Goal: Task Accomplishment & Management: Manage account settings

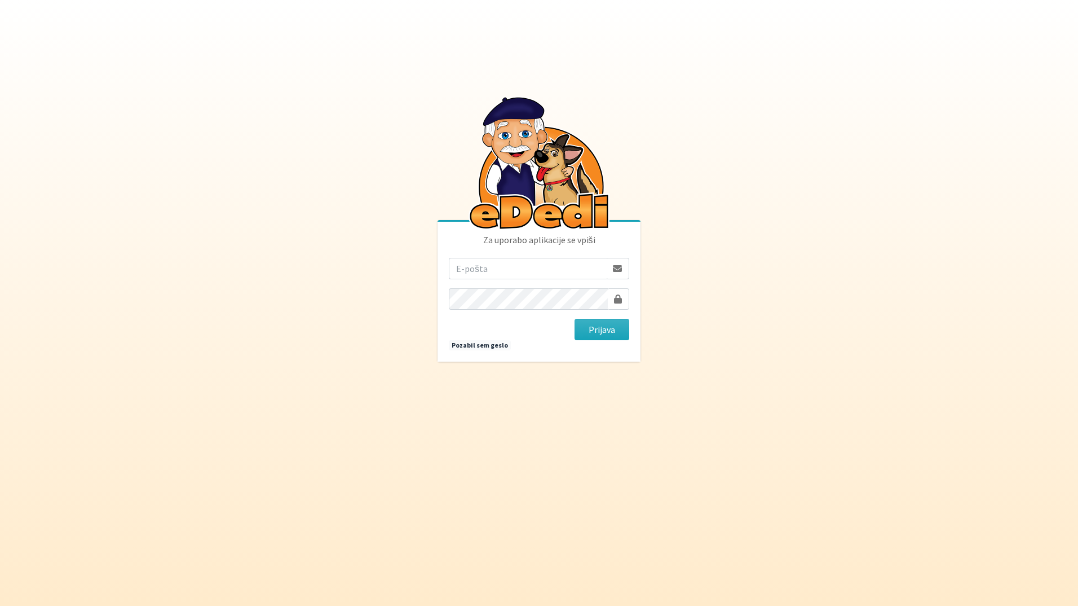
click at [484, 268] on input "email" at bounding box center [528, 268] width 158 height 21
type input "katja.skulj@erps.si"
click at [575, 319] on button "Prijava" at bounding box center [602, 329] width 55 height 21
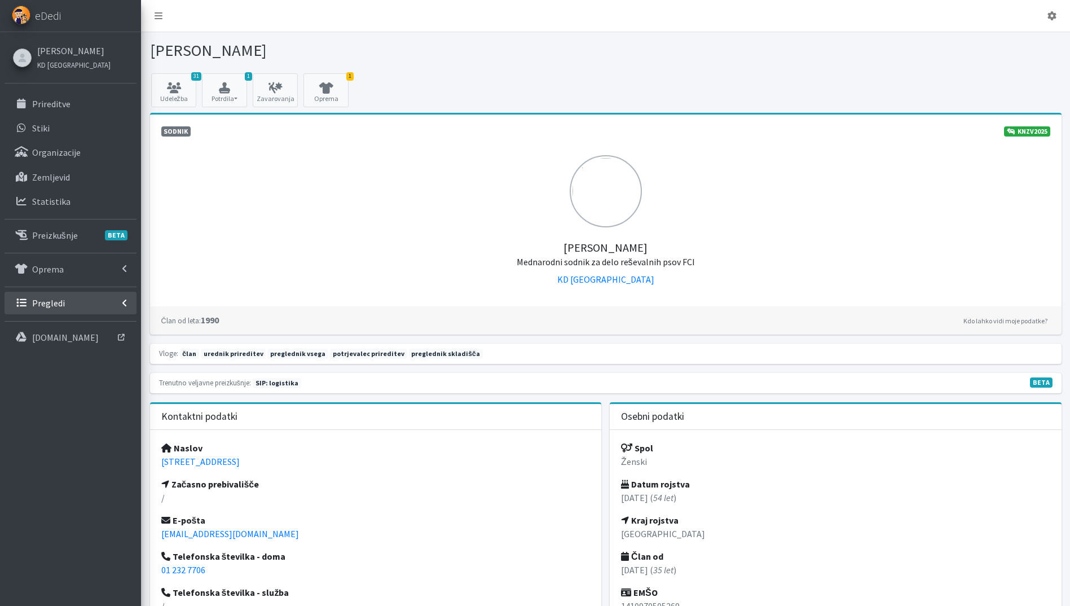
click at [65, 302] on link "Pregledi" at bounding box center [71, 303] width 132 height 23
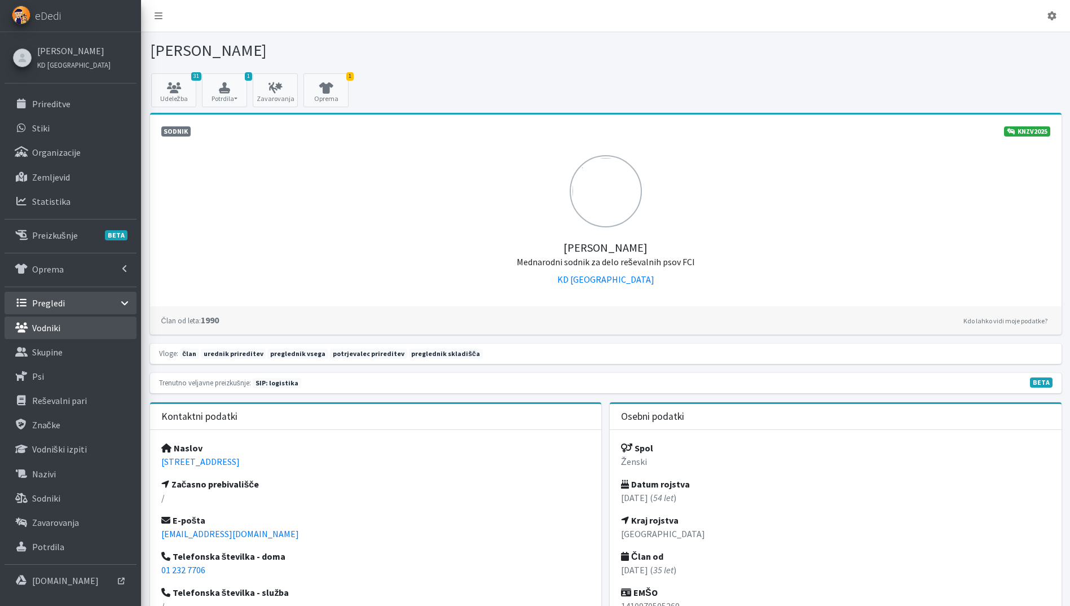
click at [60, 332] on link "Vodniki" at bounding box center [71, 327] width 132 height 23
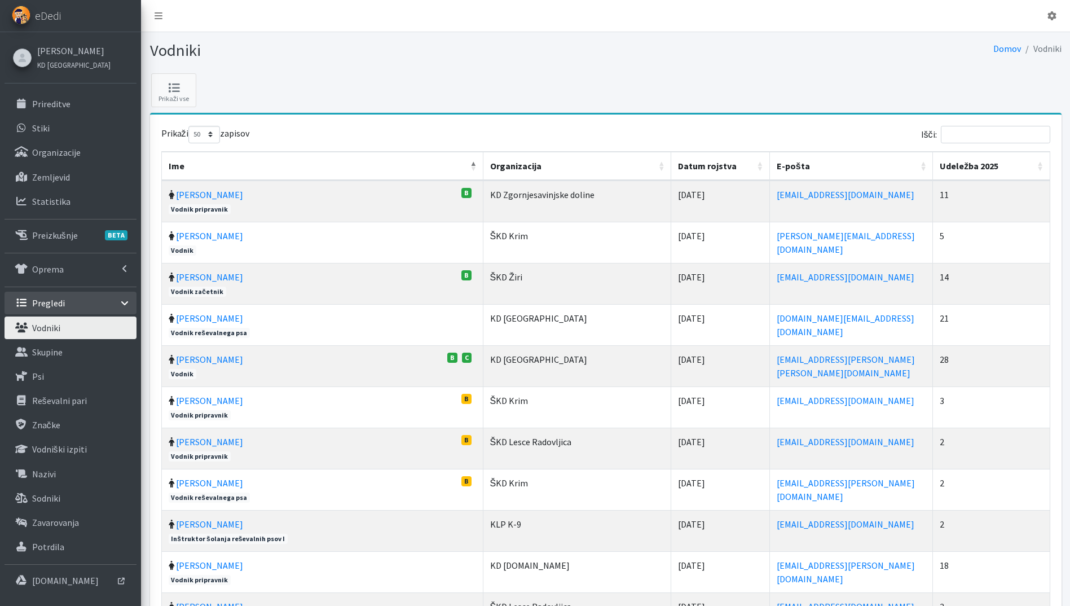
select select "50"
click at [1042, 164] on th "Udeležba 2025" at bounding box center [991, 166] width 117 height 29
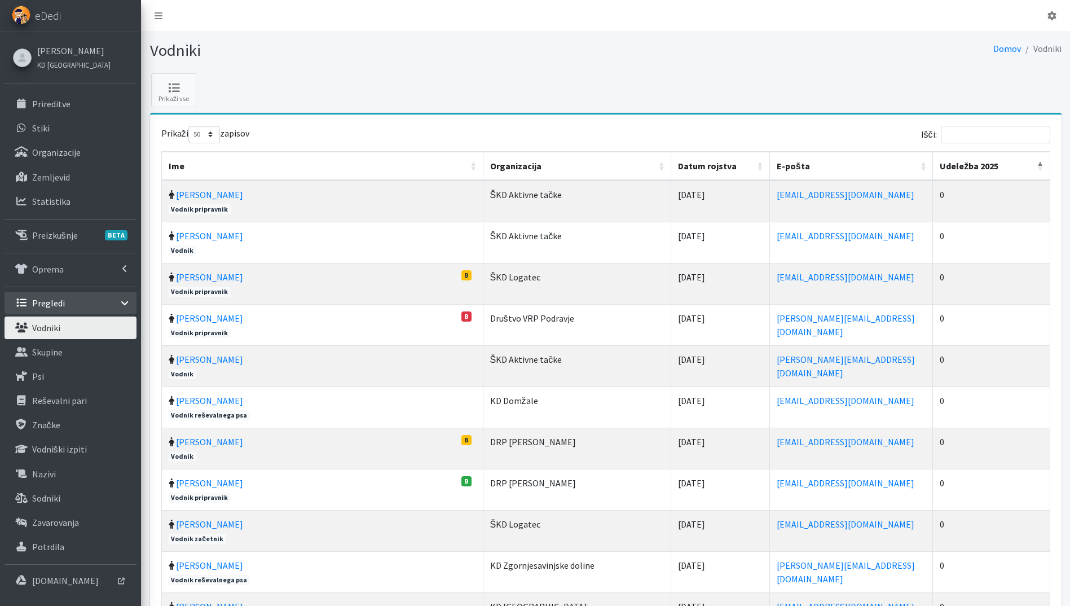
click at [1042, 164] on th "Udeležba 2025" at bounding box center [991, 166] width 117 height 29
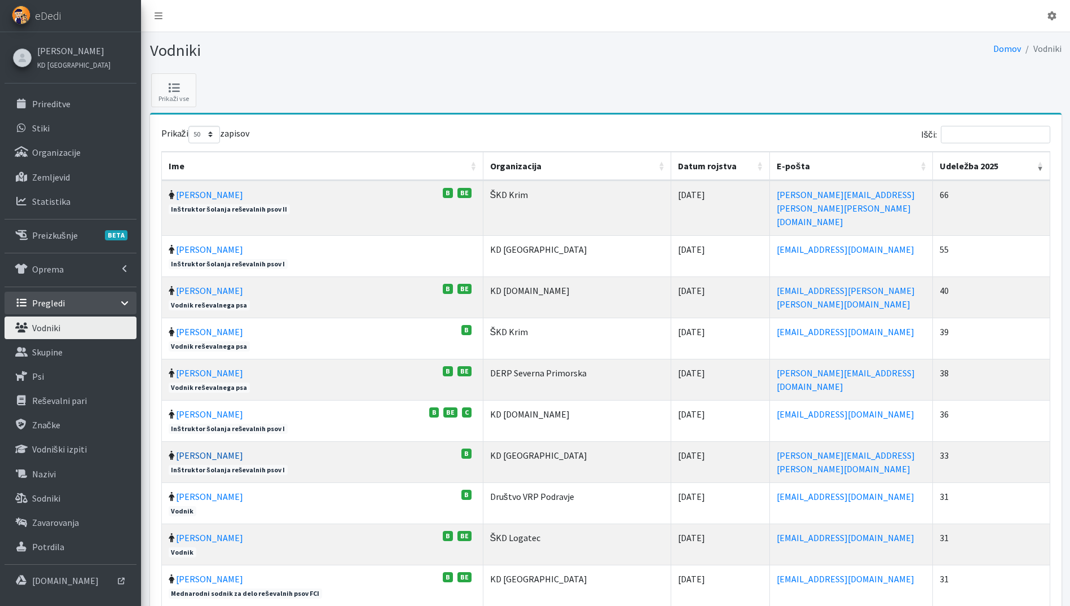
click at [226, 449] on link "[PERSON_NAME]" at bounding box center [209, 454] width 67 height 11
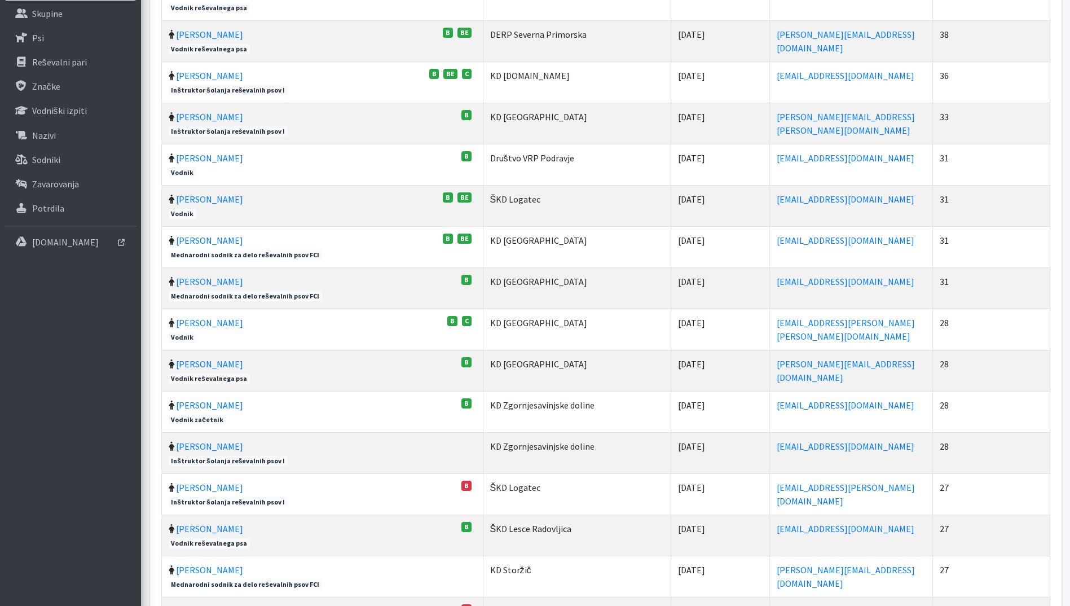
click at [224, 267] on td "Matej Velikonja B" at bounding box center [322, 287] width 321 height 41
click at [224, 276] on link "Matej Velikonja" at bounding box center [209, 281] width 67 height 11
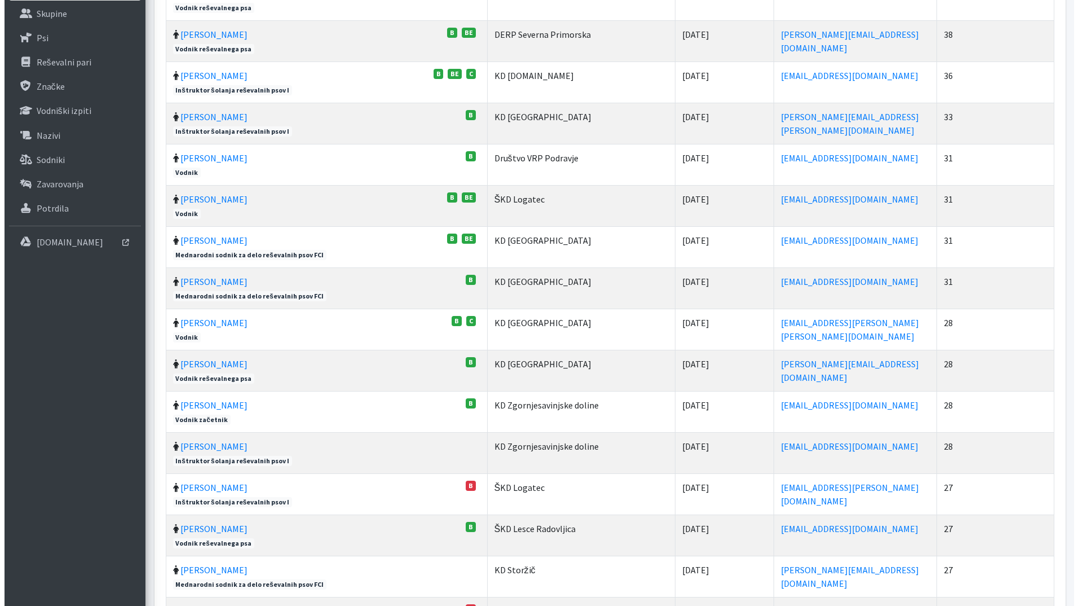
scroll to position [0, 0]
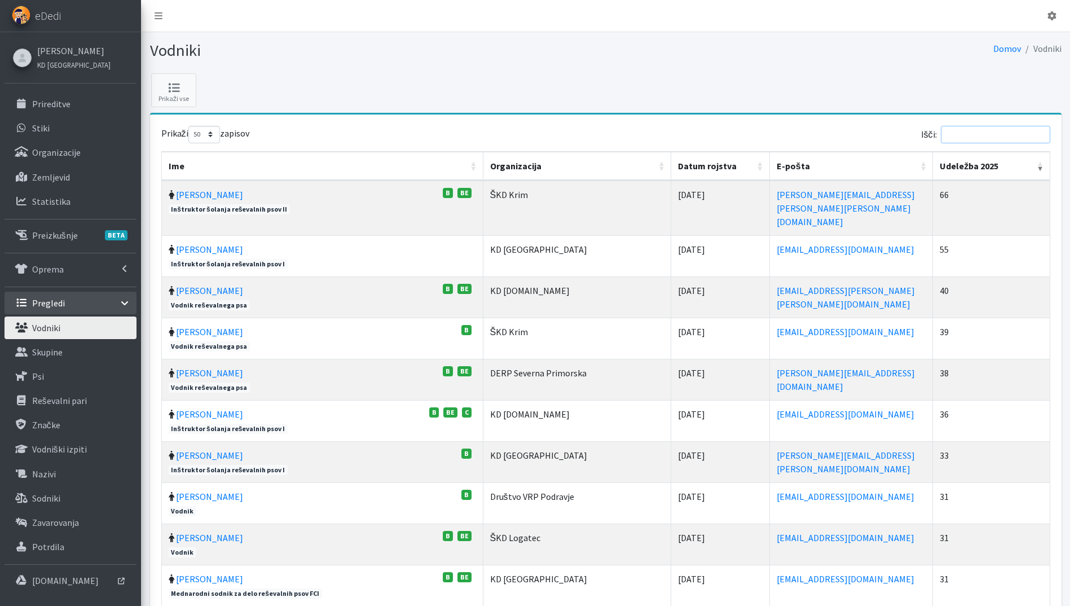
click at [975, 130] on input "Išči:" at bounding box center [995, 134] width 109 height 17
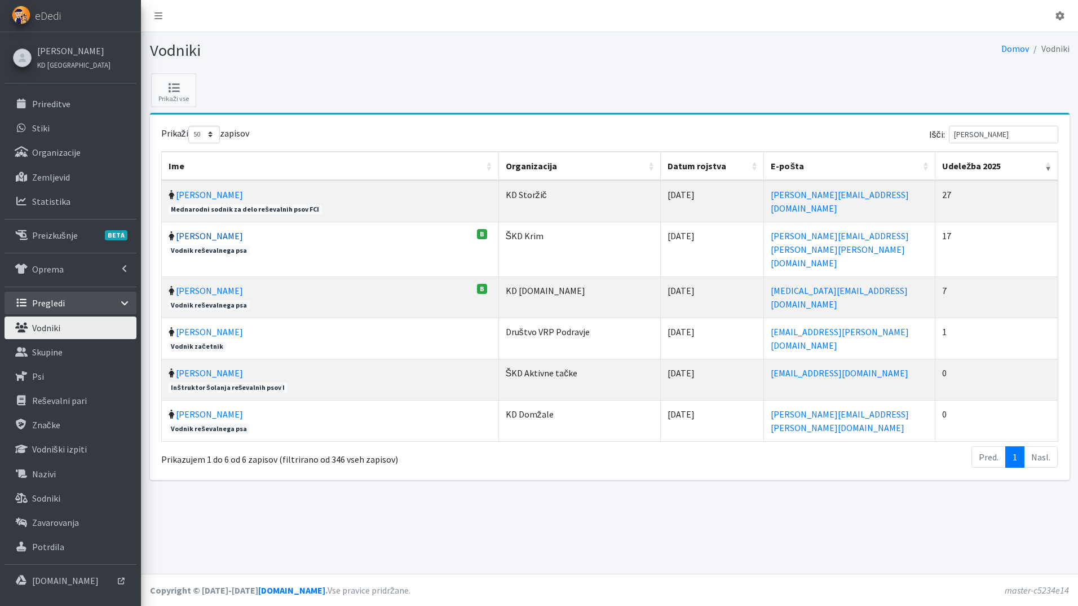
click at [205, 235] on link "Teja Rupnik" at bounding box center [209, 235] width 67 height 11
drag, startPoint x: 996, startPoint y: 136, endPoint x: 918, endPoint y: 131, distance: 78.0
click at [919, 131] on div "Išči: teja" at bounding box center [836, 137] width 444 height 22
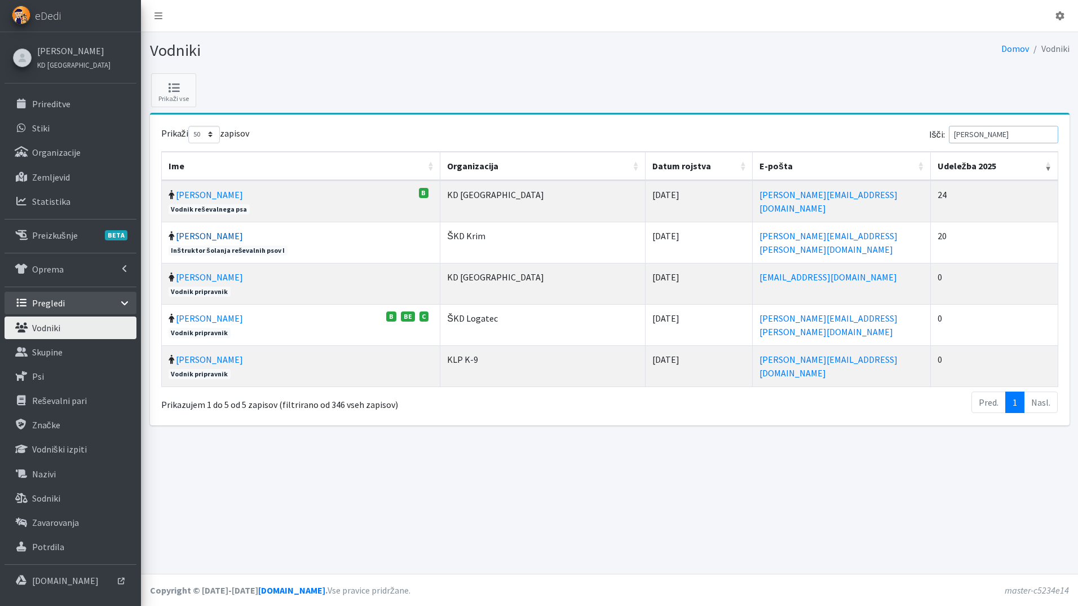
type input "peter"
click at [214, 235] on link "[PERSON_NAME]" at bounding box center [209, 235] width 67 height 11
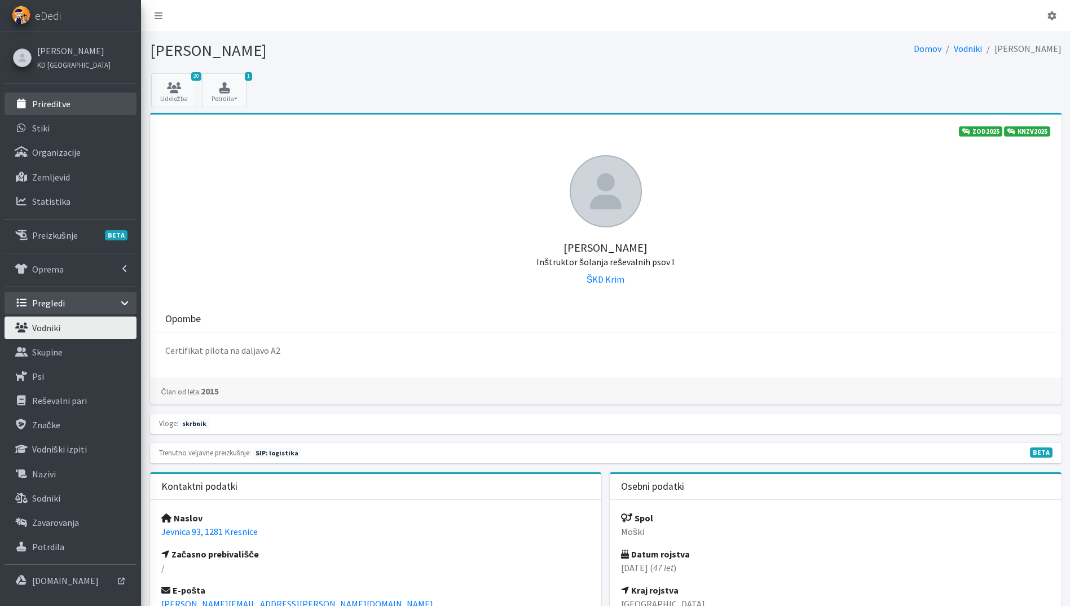
click at [68, 97] on link "Prireditve" at bounding box center [71, 103] width 132 height 23
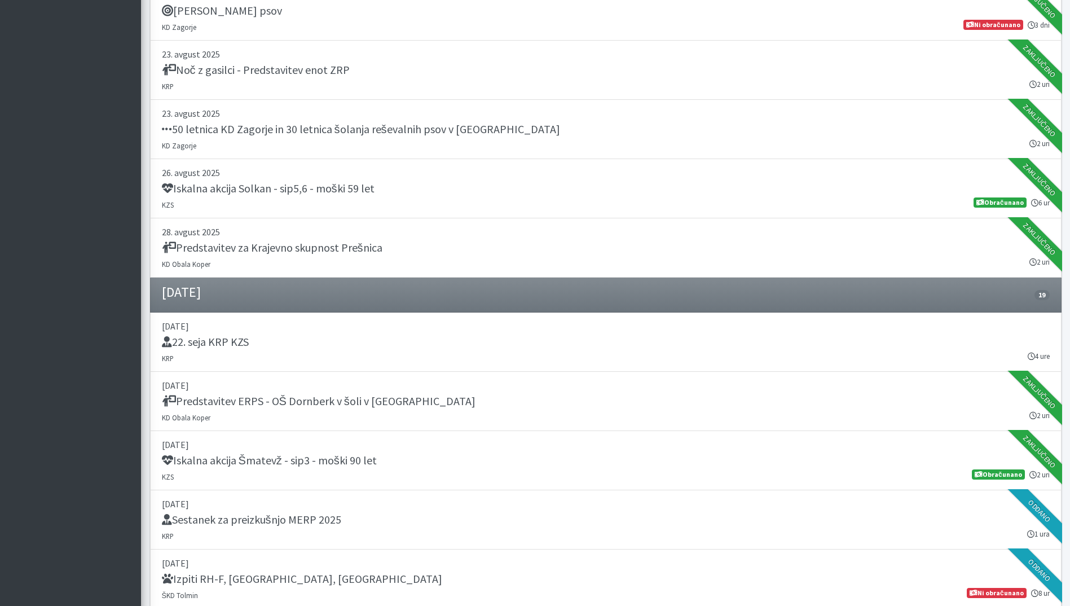
scroll to position [1015, 0]
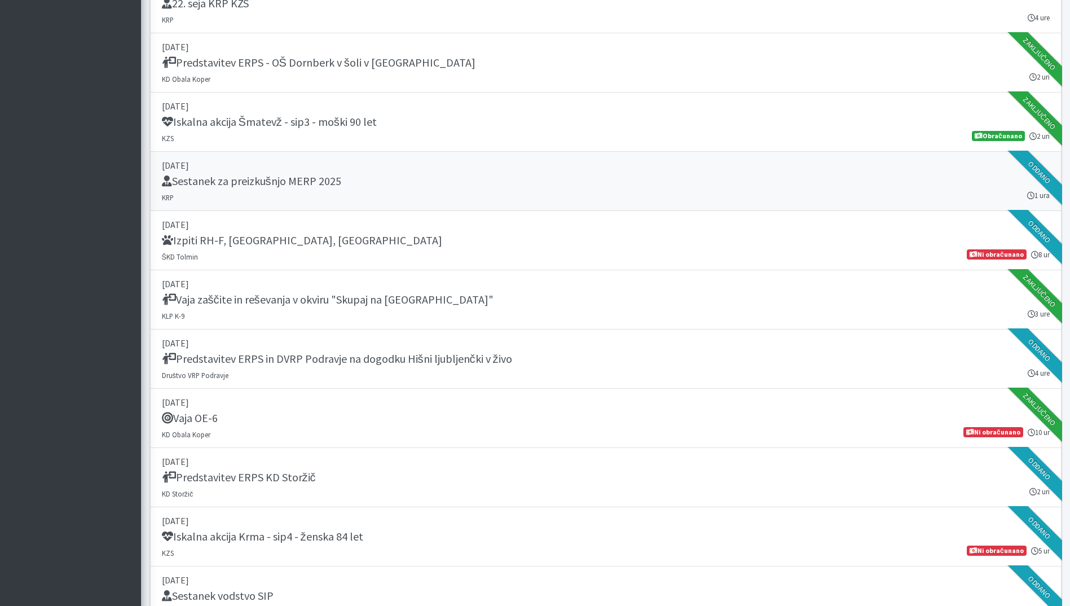
click at [389, 185] on div "Sestanek za preizkušnjo MERP 2025" at bounding box center [606, 182] width 888 height 16
click at [381, 251] on link "[DATE] Izpiti RH-F, [GEOGRAPHIC_DATA], MT ŠKD Tolmin 8 ur Ni obračunano" at bounding box center [605, 240] width 911 height 59
click at [400, 376] on link "06. september 2025 Predstavitev ERPS in DVRP Podravje na dogodku Hišni ljubljen…" at bounding box center [605, 358] width 911 height 59
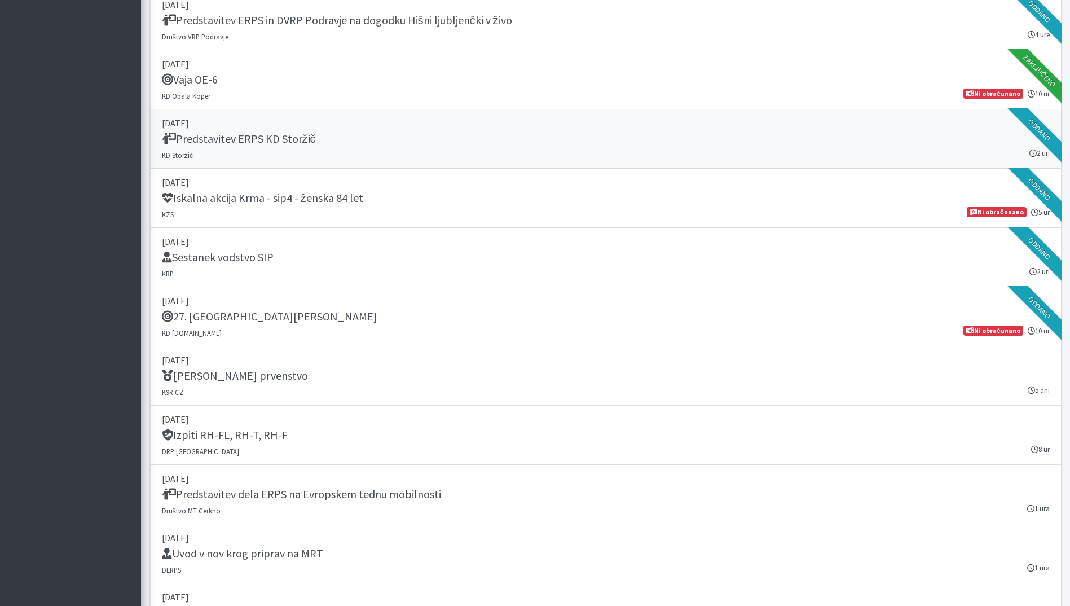
click at [345, 134] on div "Predstavitev ERPS KD Storžič" at bounding box center [606, 140] width 888 height 16
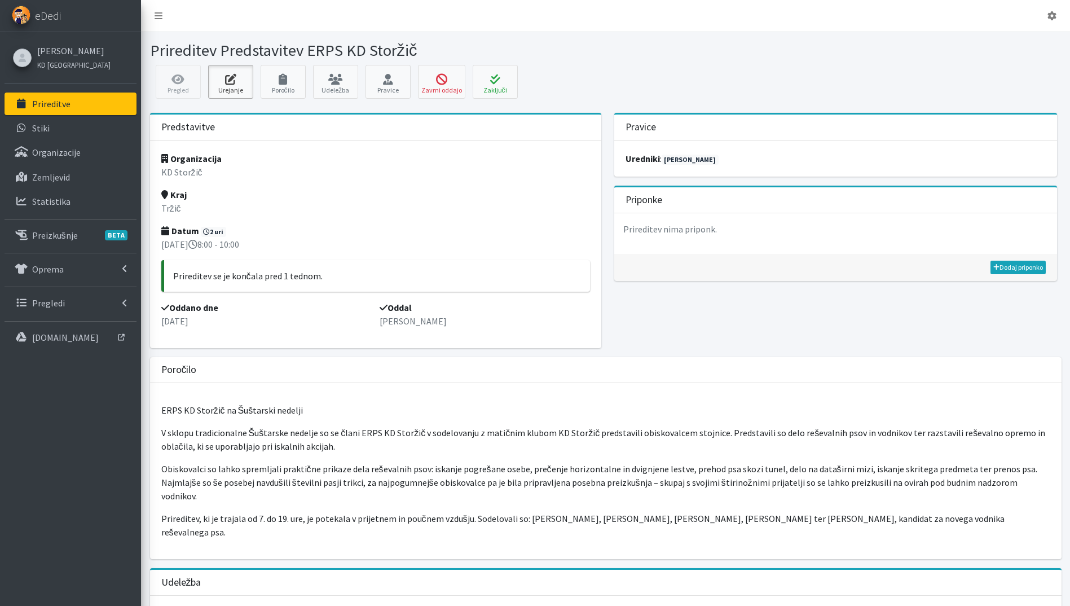
click at [238, 80] on icon at bounding box center [230, 79] width 38 height 11
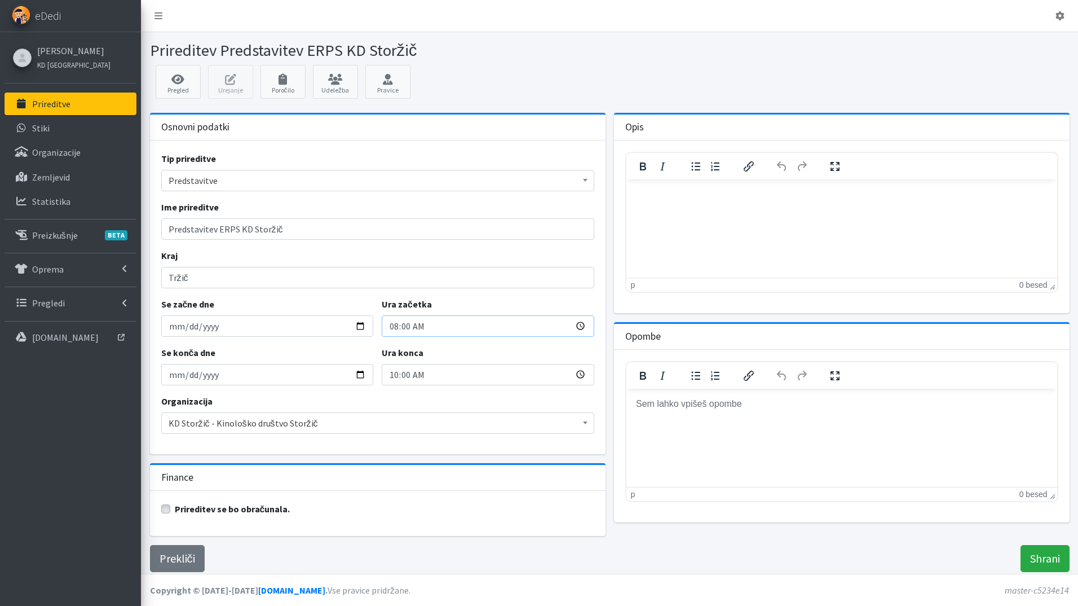
click at [393, 330] on input "08:00" at bounding box center [488, 325] width 213 height 21
type input "07:00"
click at [394, 376] on input "10:00" at bounding box center [488, 374] width 213 height 21
type input "10:00"
type input "19:00"
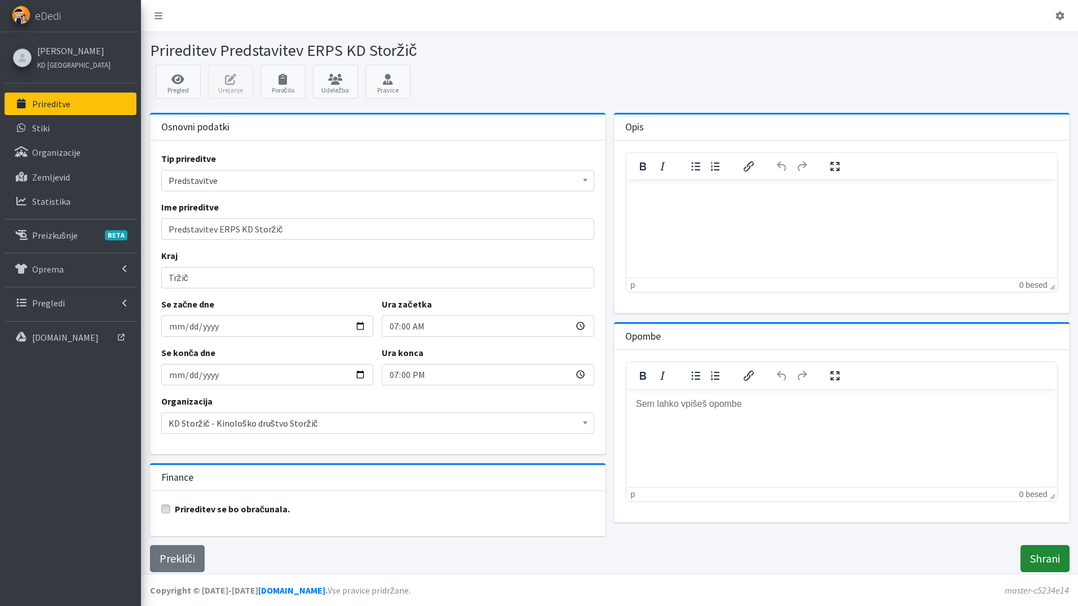
click at [1059, 560] on input "Shrani" at bounding box center [1045, 558] width 49 height 27
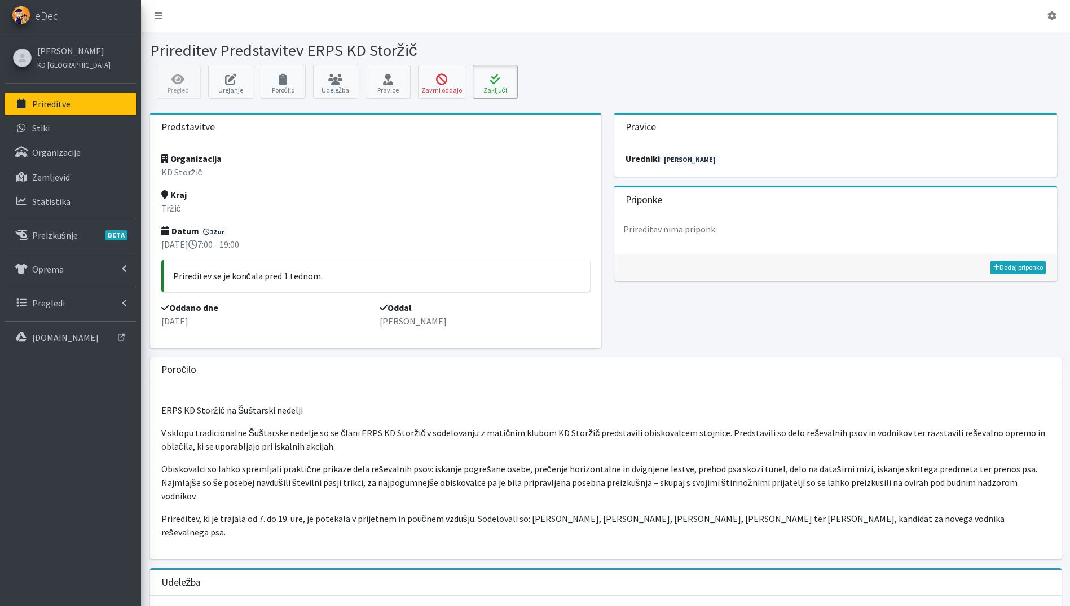
click at [504, 85] on button "Zaključi" at bounding box center [495, 82] width 45 height 34
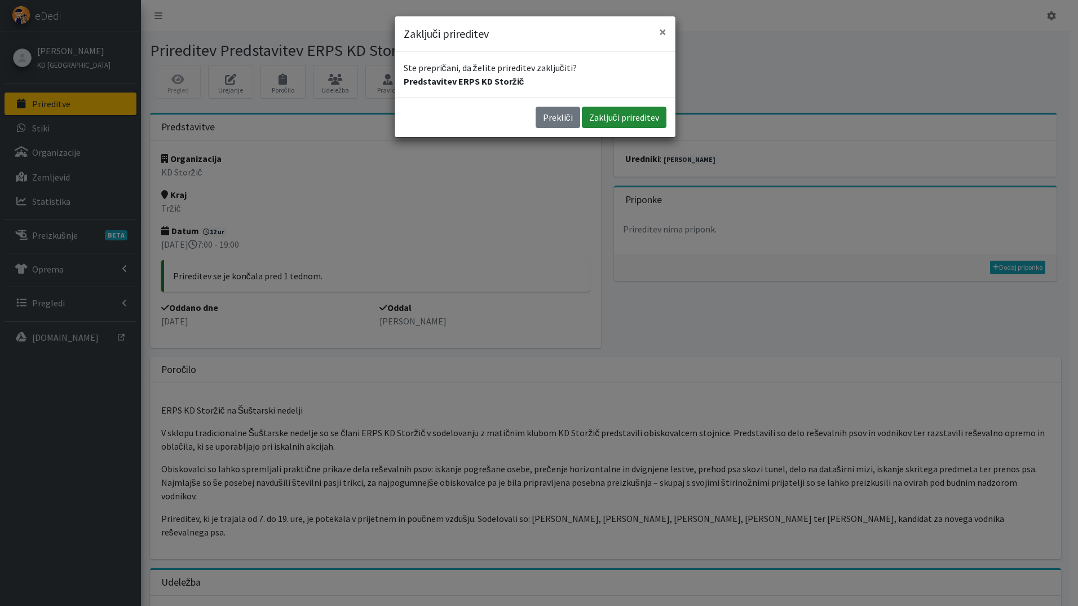
click at [627, 117] on button "Zaključi prireditev" at bounding box center [624, 117] width 85 height 21
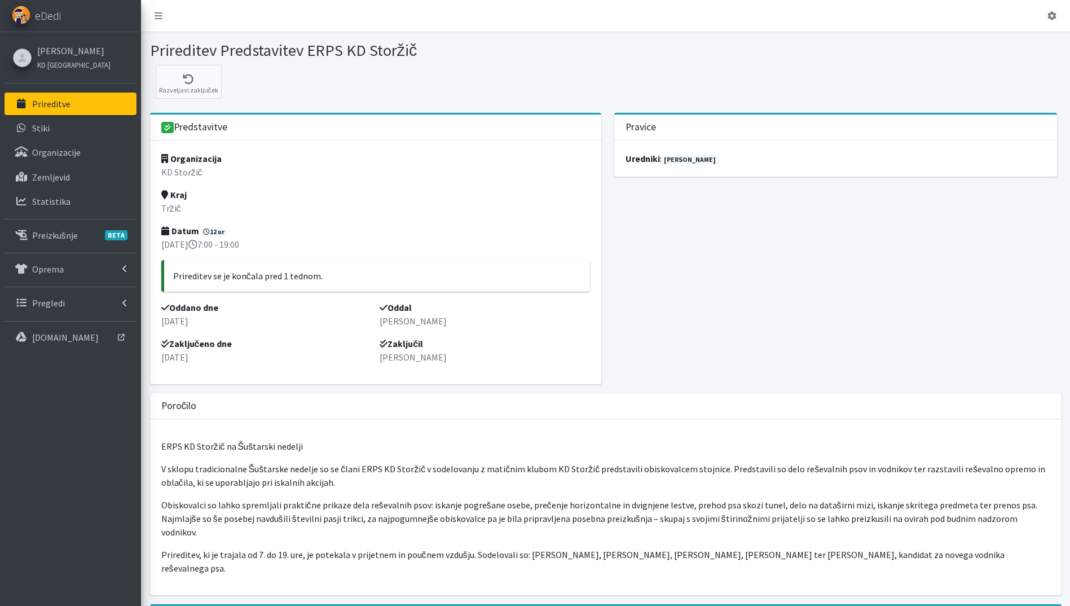
click at [48, 102] on p "Prireditve" at bounding box center [51, 103] width 38 height 11
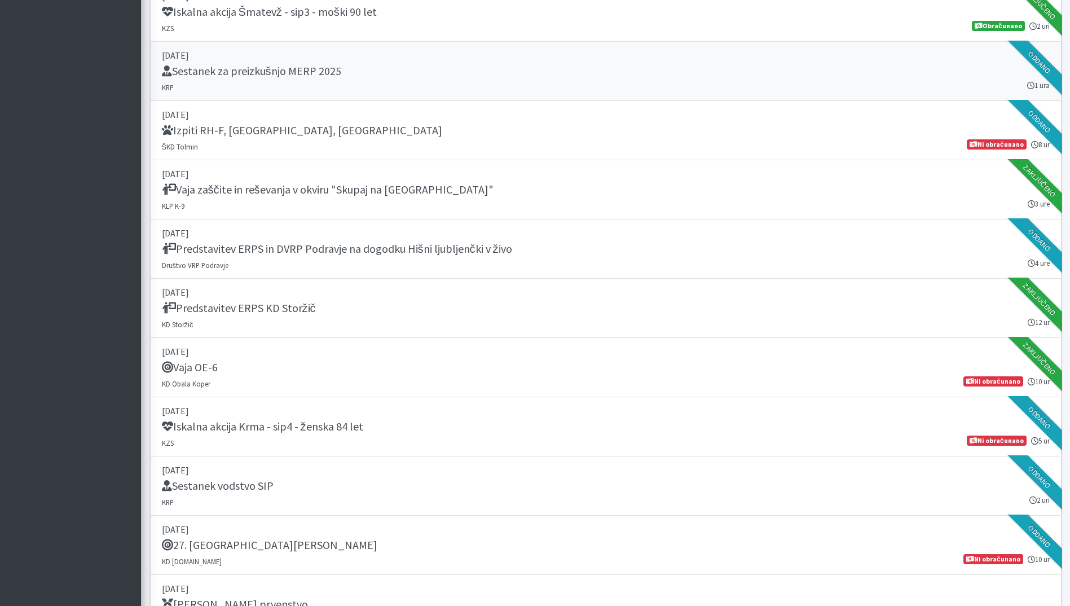
scroll to position [1015, 0]
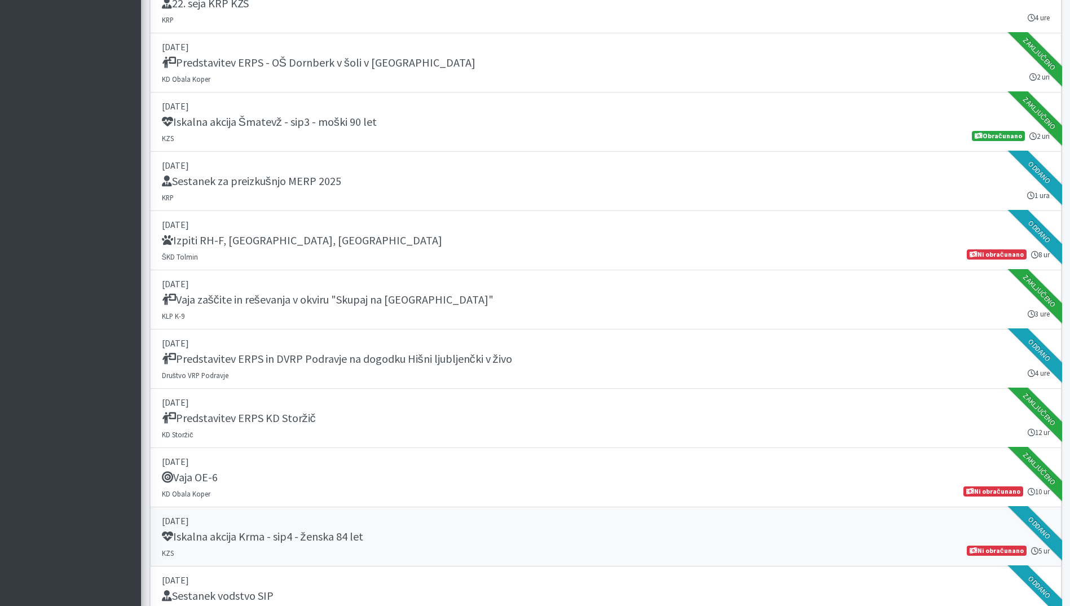
click at [356, 538] on h5 "Iskalna akcija Krma - sip4 - ženska 84 let" at bounding box center [262, 537] width 201 height 14
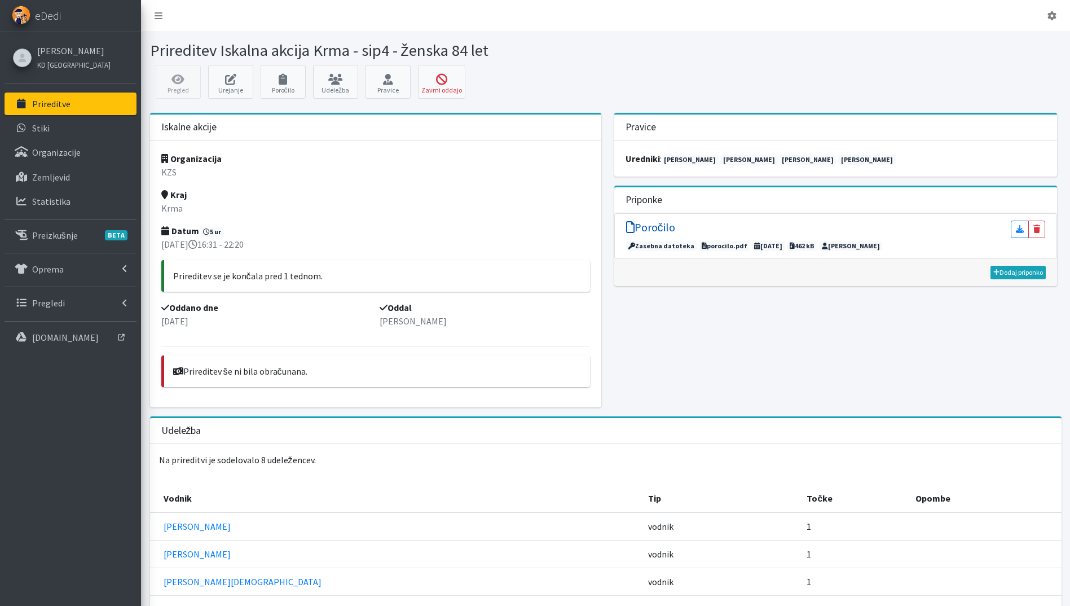
click at [658, 230] on h5 "Poročilo" at bounding box center [650, 228] width 49 height 14
click at [82, 107] on link "Prireditve" at bounding box center [71, 103] width 132 height 23
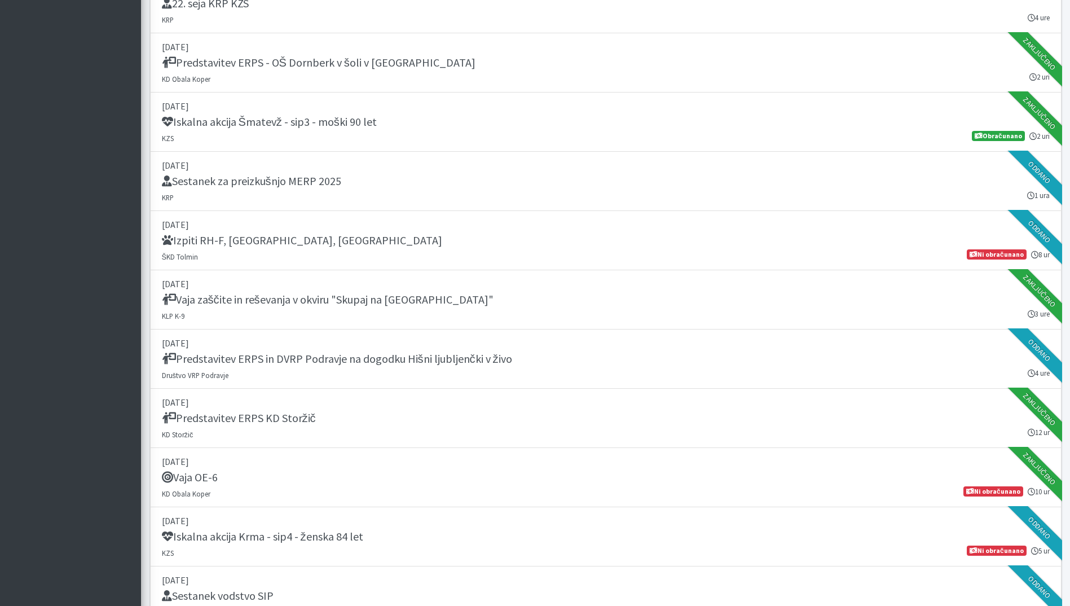
scroll to position [1354, 0]
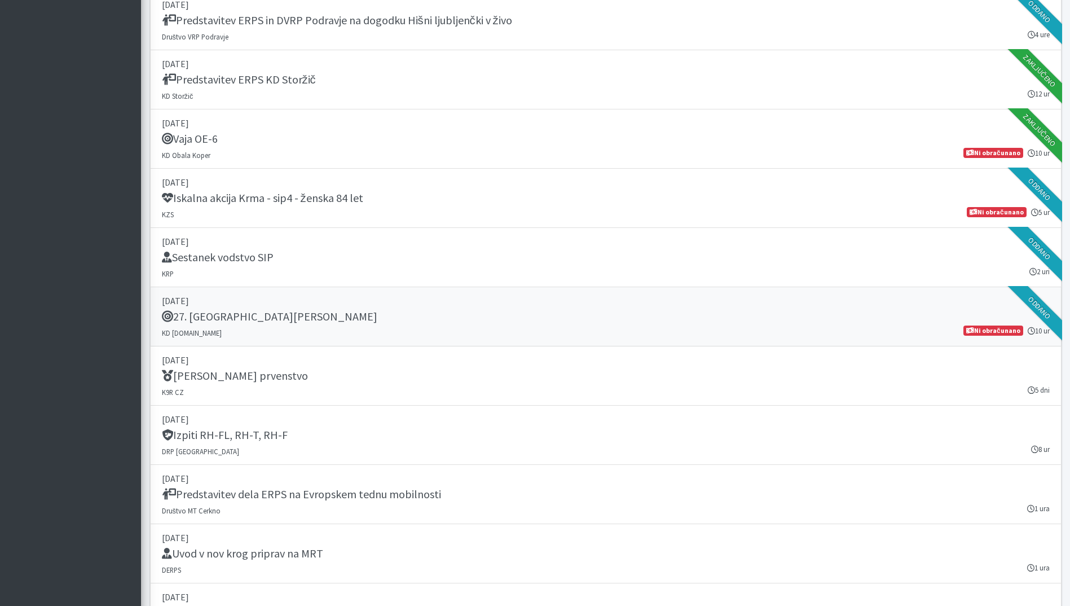
click at [450, 299] on p "13. september 2025" at bounding box center [606, 301] width 888 height 14
click at [350, 266] on link "10. september 2025 Sestanek vodstvo SIP KRP 2 uri Oddano" at bounding box center [605, 257] width 911 height 59
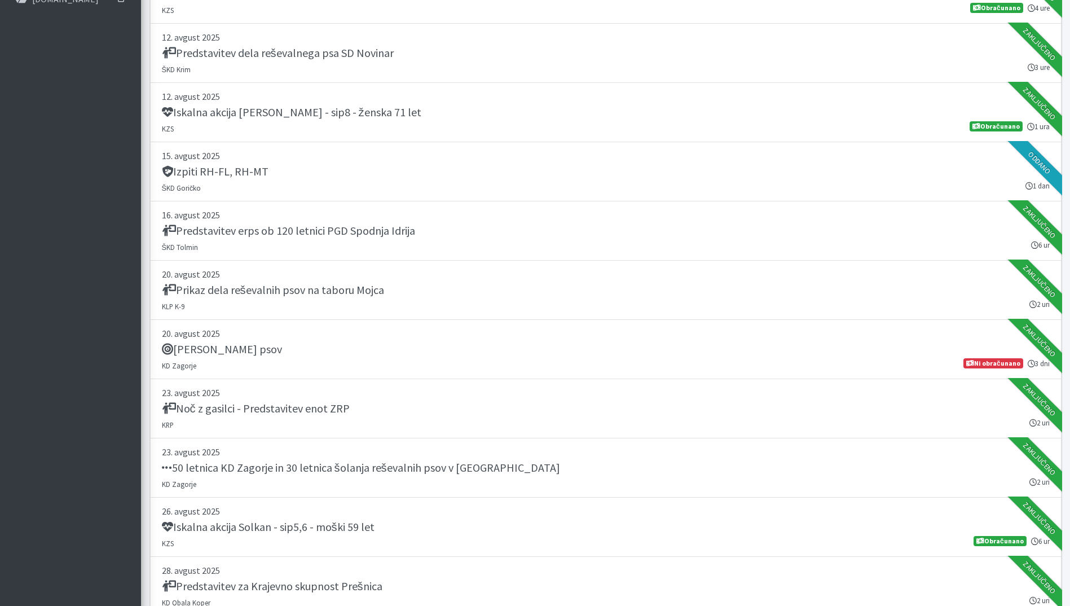
scroll to position [0, 0]
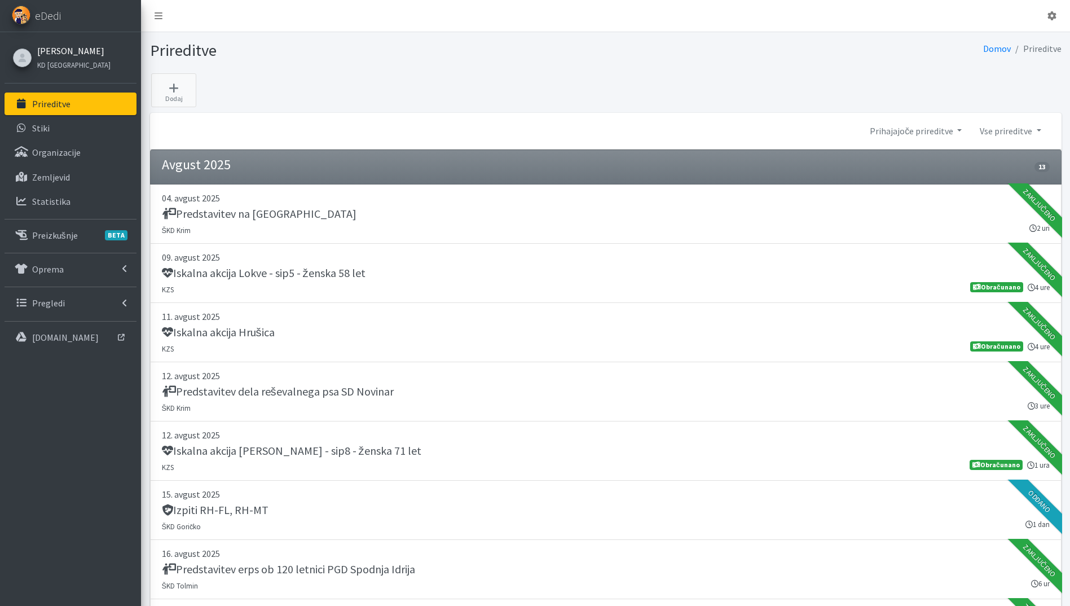
click at [52, 46] on link "[PERSON_NAME]" at bounding box center [73, 51] width 73 height 14
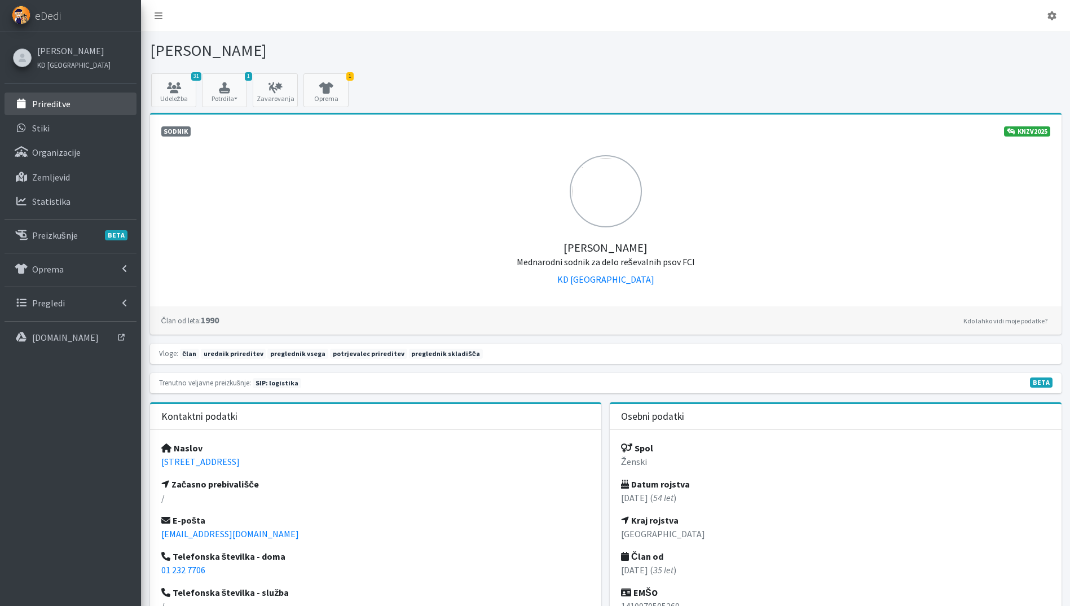
click at [61, 102] on p "Prireditve" at bounding box center [51, 103] width 38 height 11
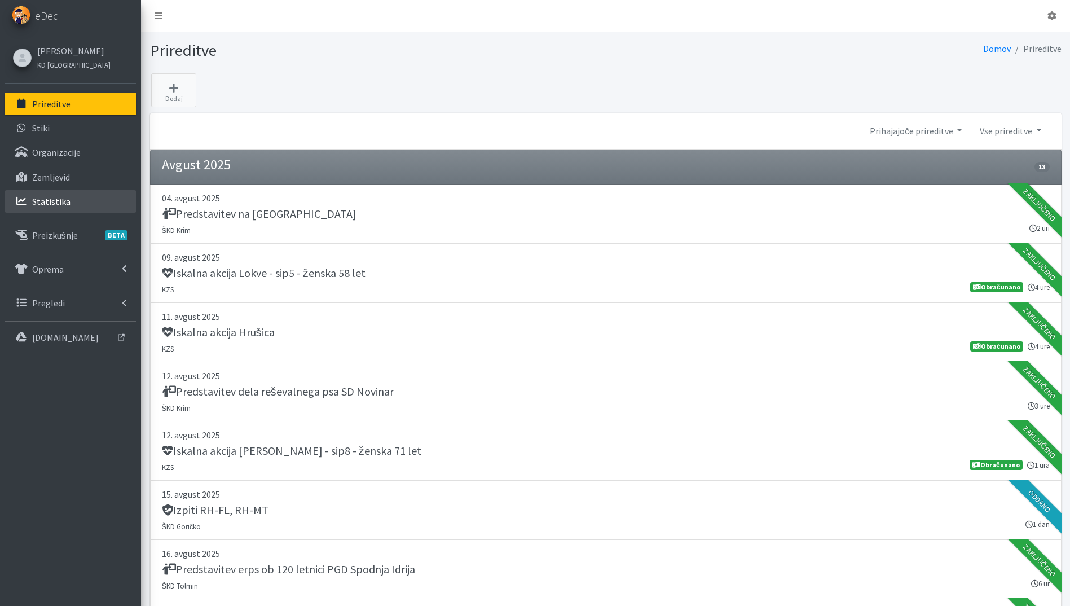
click at [65, 205] on p "Statistika" at bounding box center [51, 201] width 38 height 11
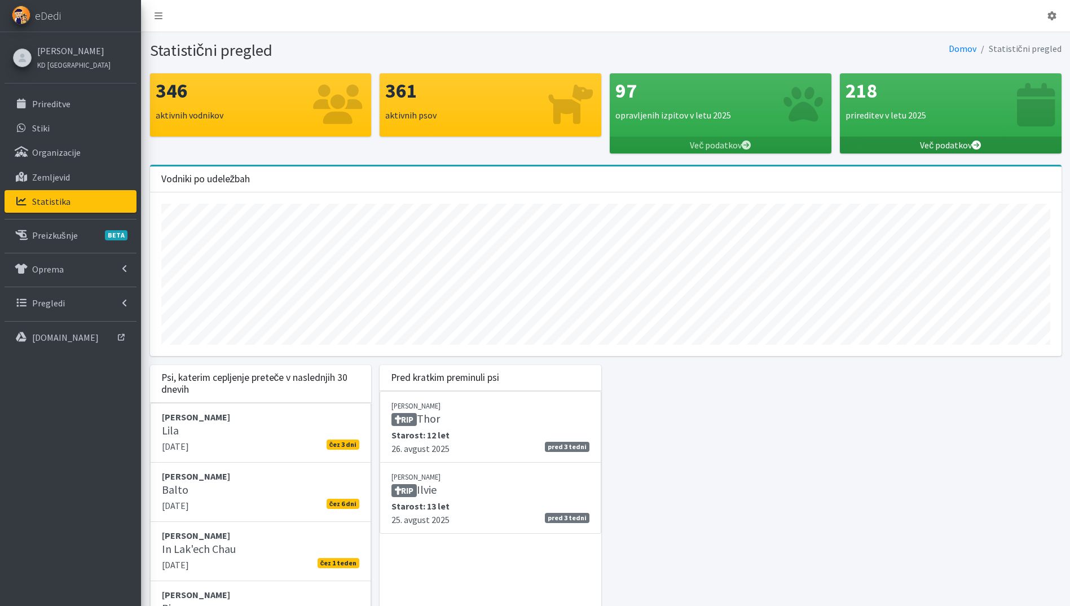
click at [948, 146] on link "Več podatkov" at bounding box center [951, 144] width 222 height 17
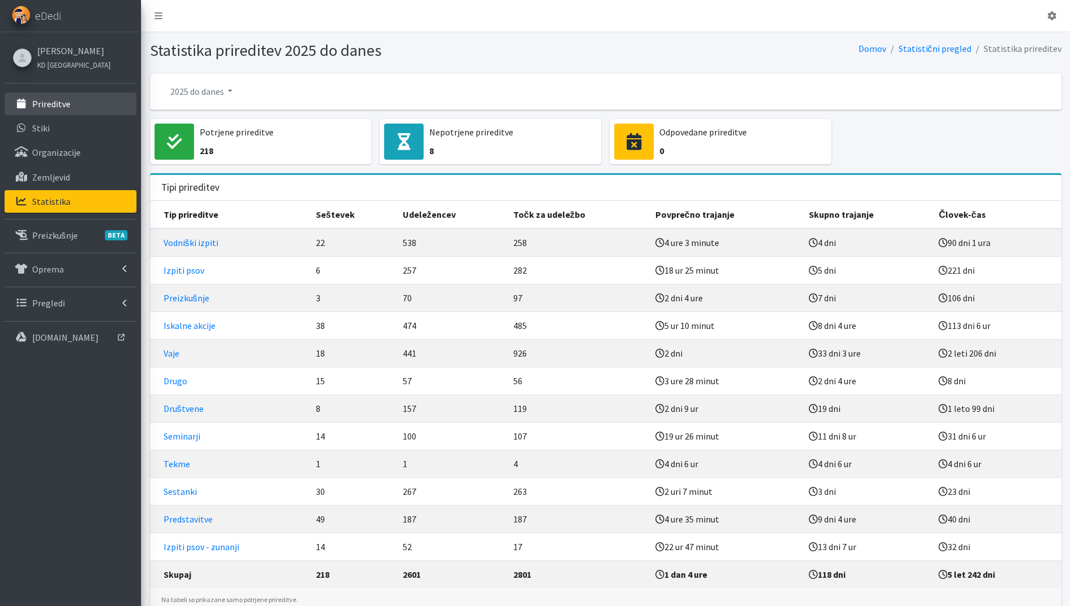
click at [70, 100] on link "Prireditve" at bounding box center [71, 103] width 132 height 23
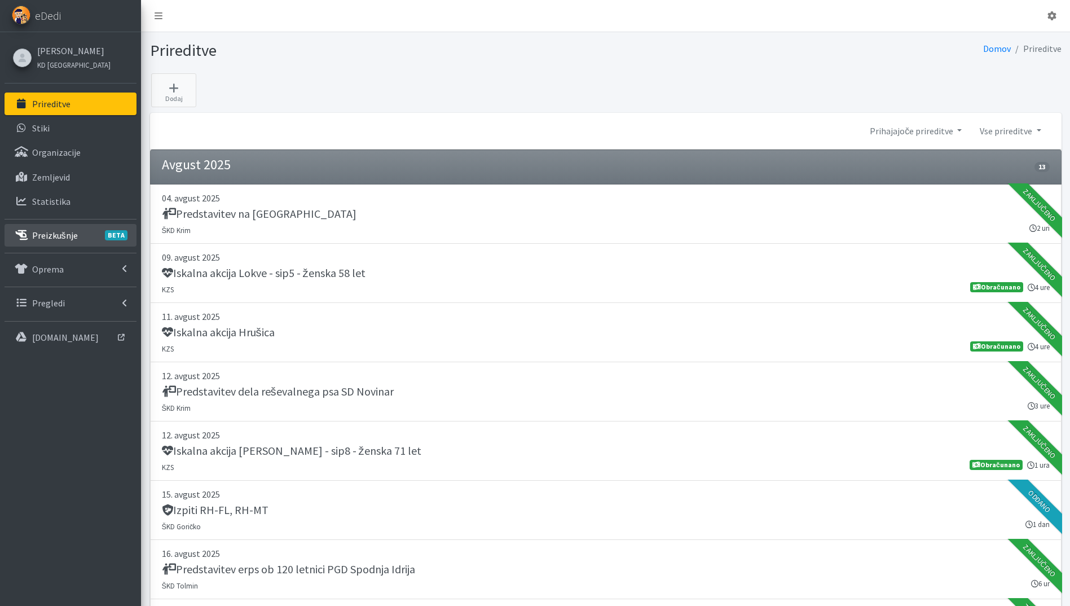
click at [87, 235] on link "Preizkušnje BETA" at bounding box center [71, 235] width 132 height 23
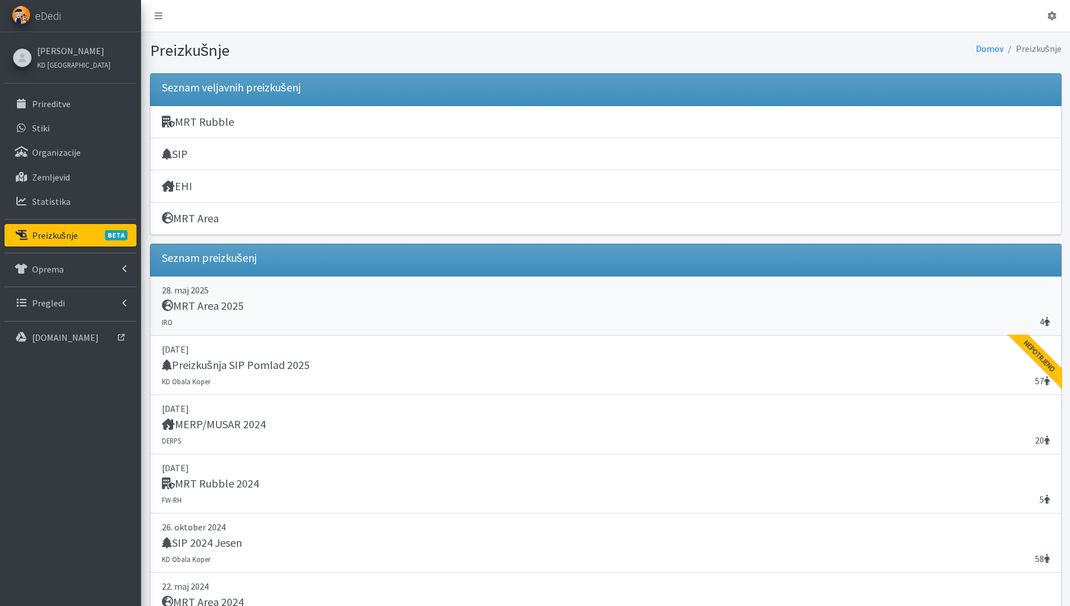
click at [343, 299] on div "MRT Area 2025" at bounding box center [606, 307] width 888 height 16
click at [258, 587] on p "22. maj 2024" at bounding box center [606, 586] width 888 height 14
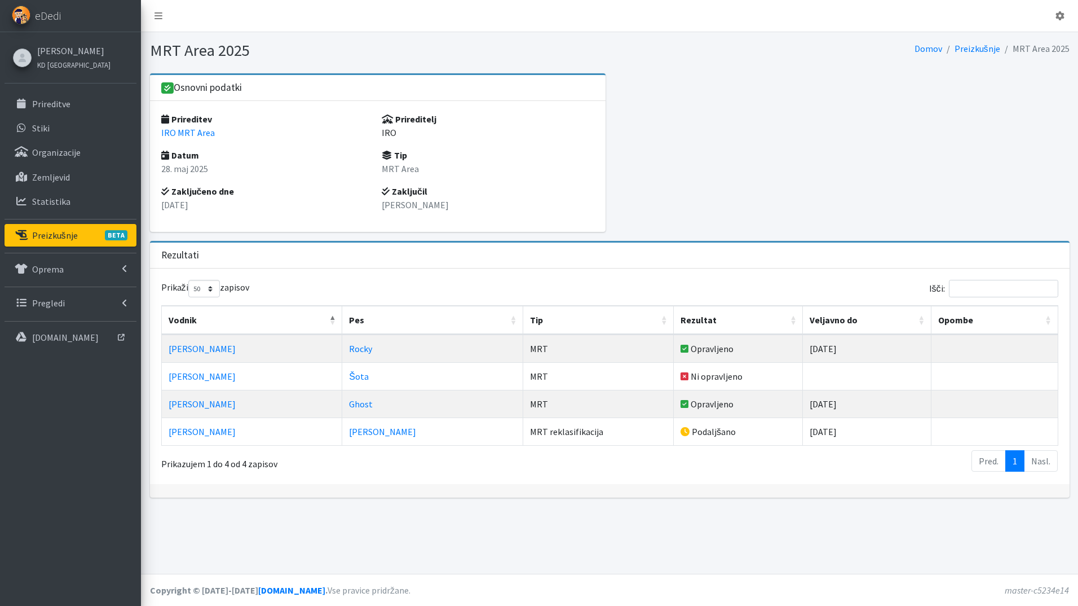
select select "50"
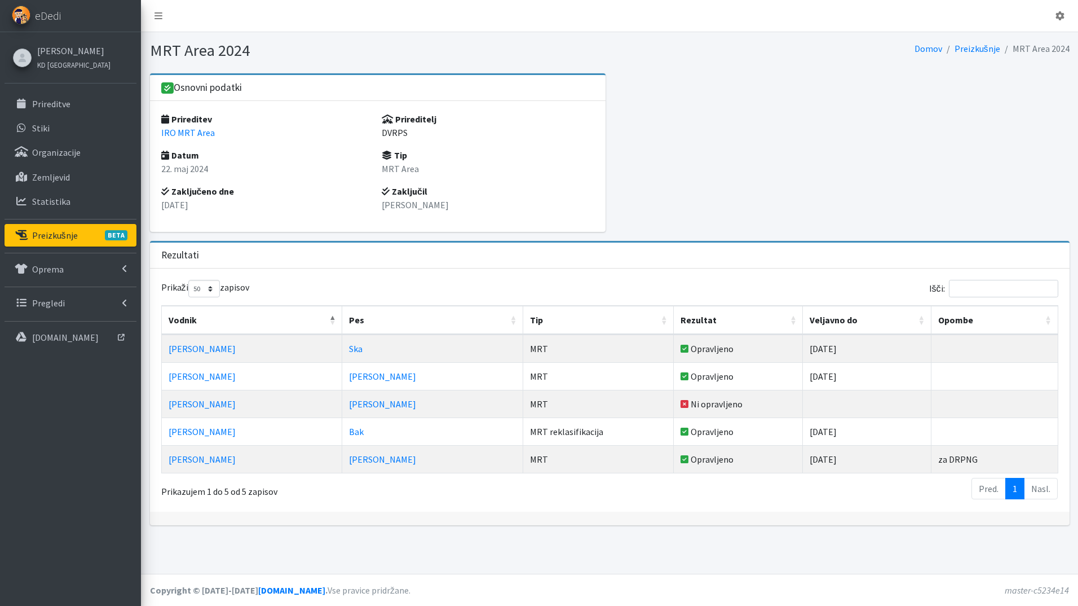
select select "50"
click at [66, 94] on link "Prireditve" at bounding box center [71, 103] width 132 height 23
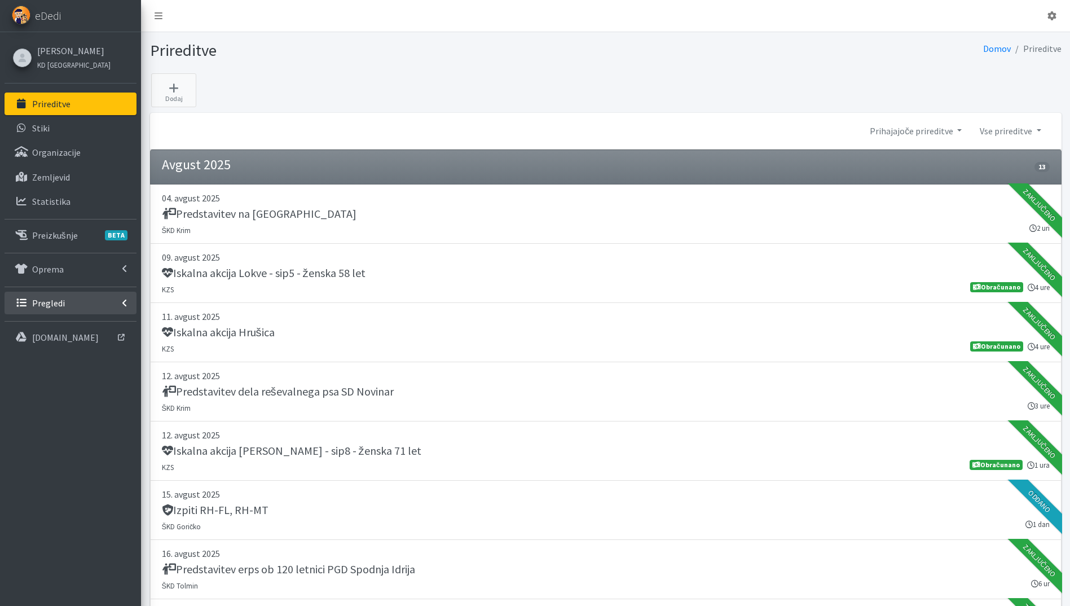
click at [70, 299] on link "Pregledi" at bounding box center [71, 303] width 132 height 23
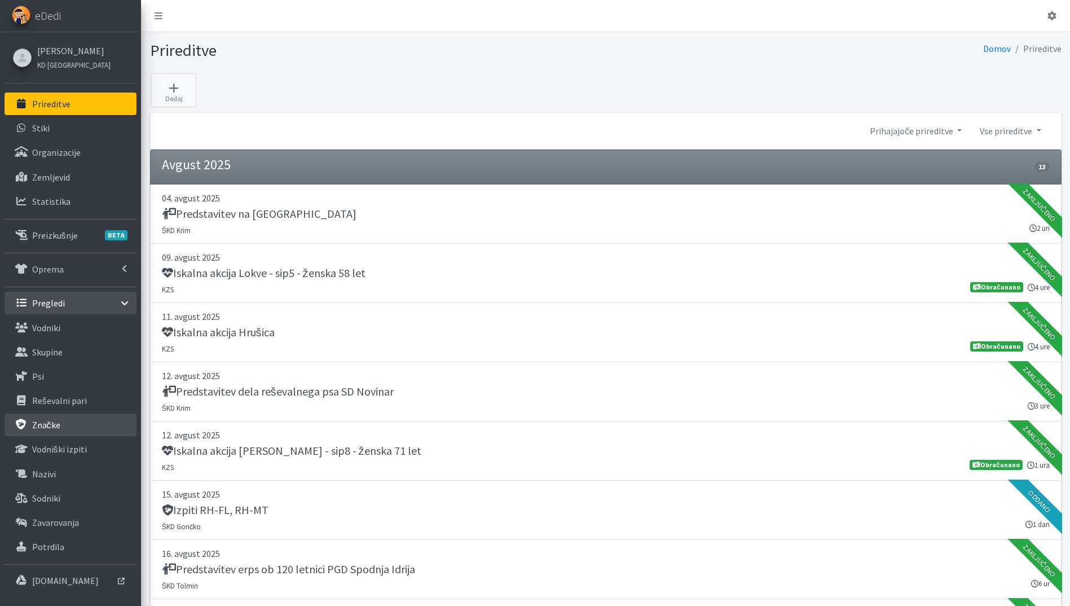
click at [64, 420] on link "Značke" at bounding box center [71, 424] width 132 height 23
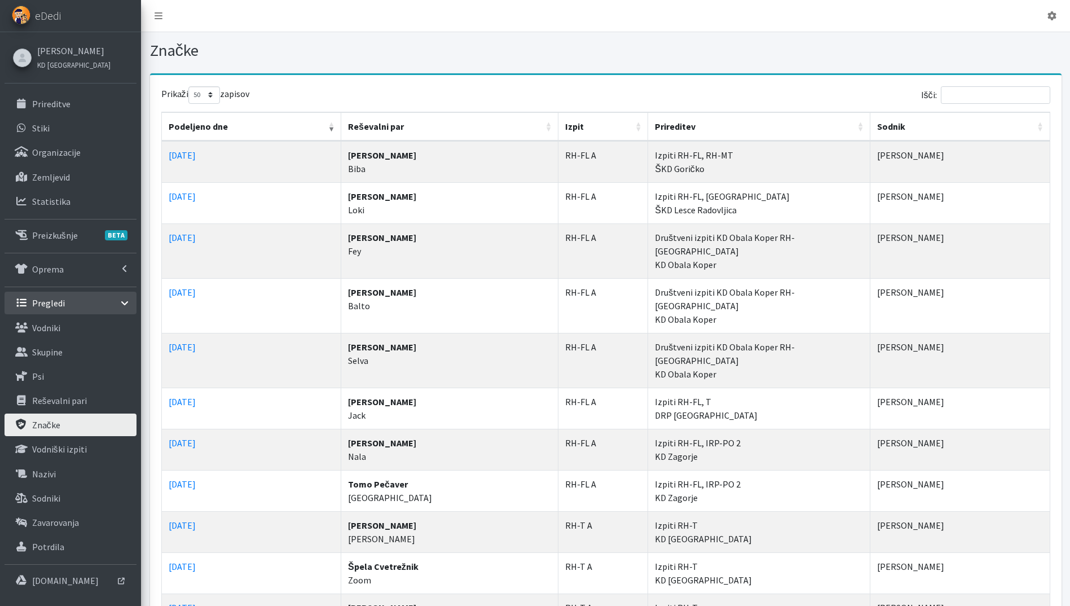
select select "50"
click at [91, 451] on link "Vodniški izpiti" at bounding box center [71, 449] width 132 height 23
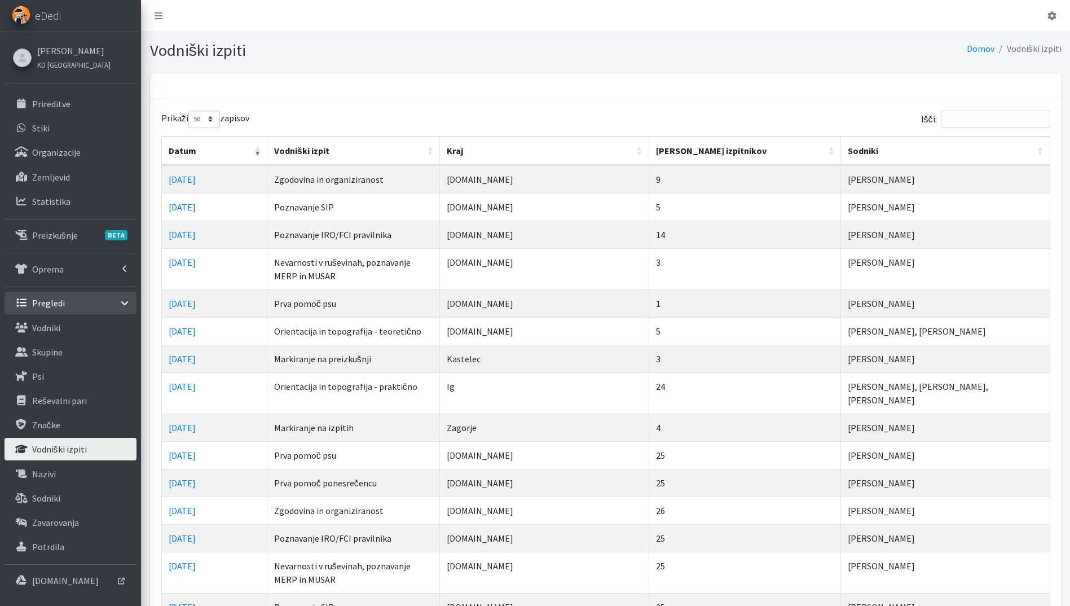
select select "50"
click at [69, 473] on link "Nazivi" at bounding box center [71, 473] width 132 height 23
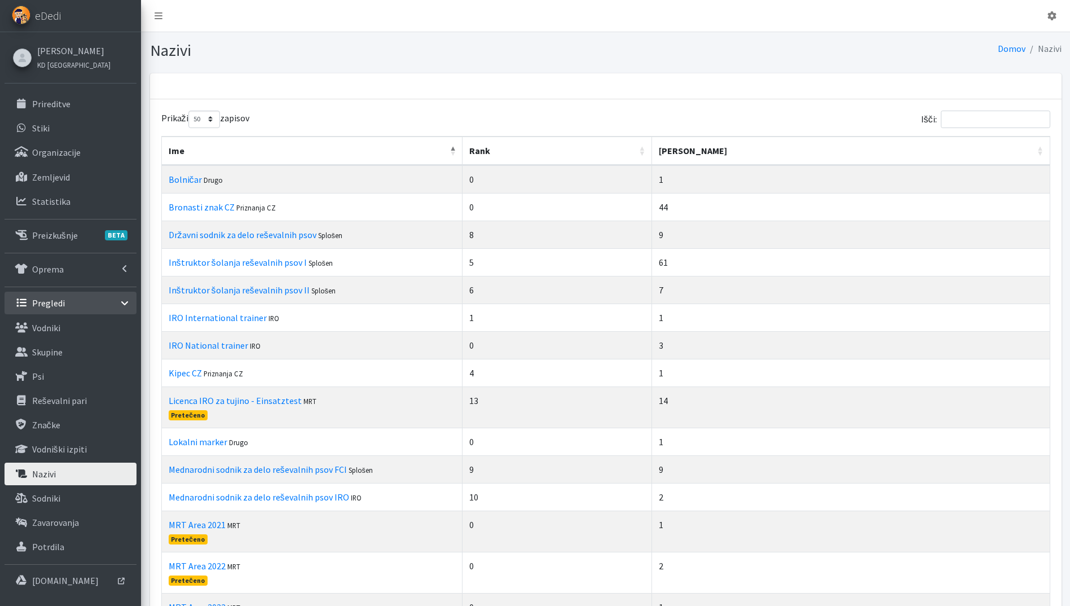
select select "50"
click at [76, 495] on link "Sodniki" at bounding box center [71, 498] width 132 height 23
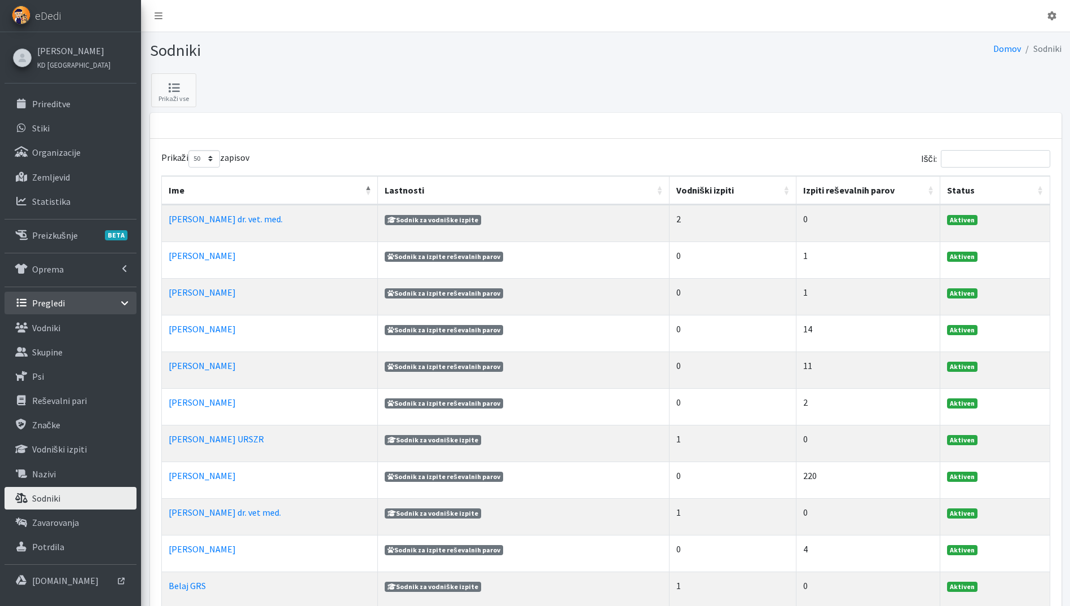
select select "50"
click at [210, 330] on link "Alois Russegger" at bounding box center [202, 328] width 67 height 11
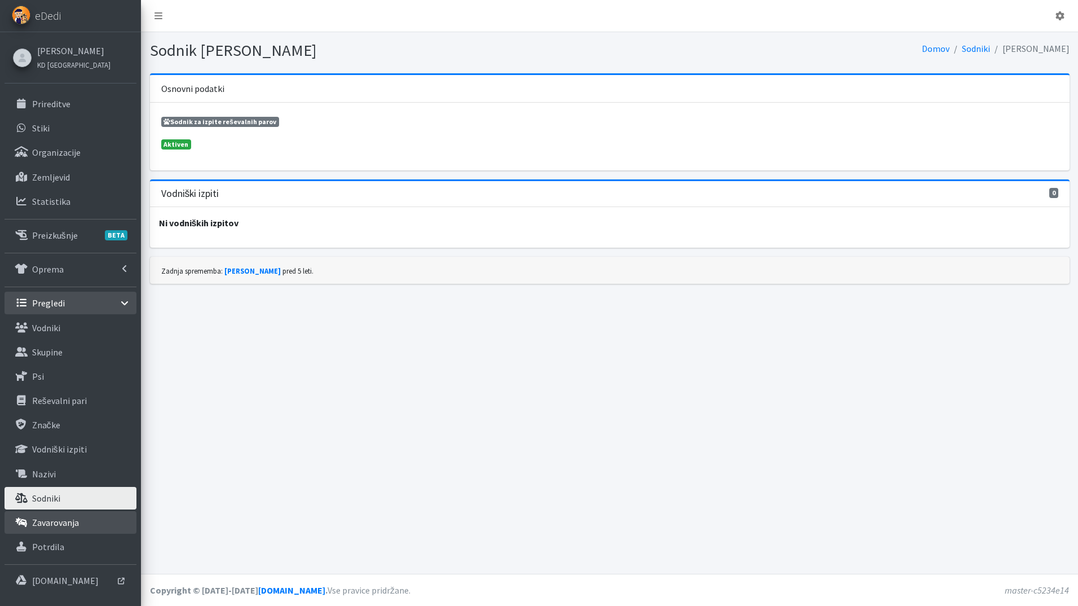
click at [79, 519] on link "Zavarovanja" at bounding box center [71, 522] width 132 height 23
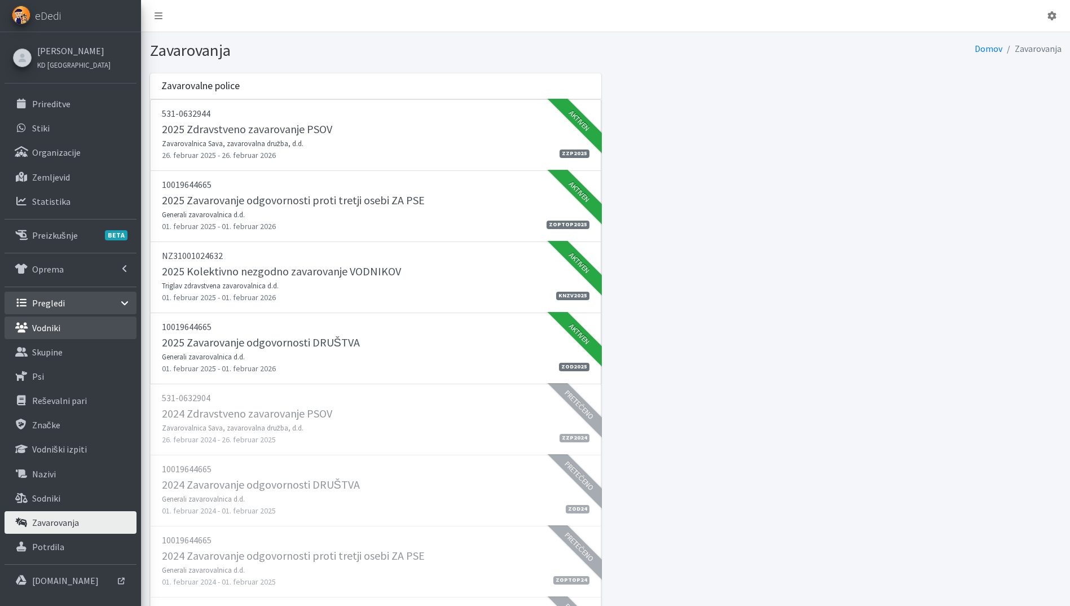
click at [64, 332] on link "Vodniki" at bounding box center [71, 327] width 132 height 23
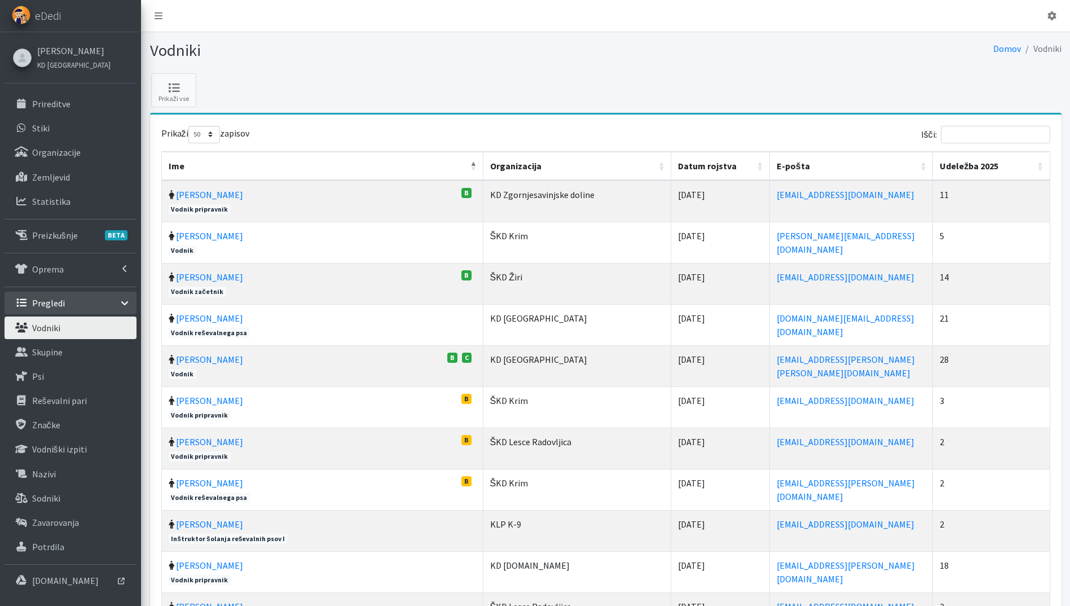
select select "50"
click at [76, 347] on link "Skupine" at bounding box center [71, 352] width 132 height 23
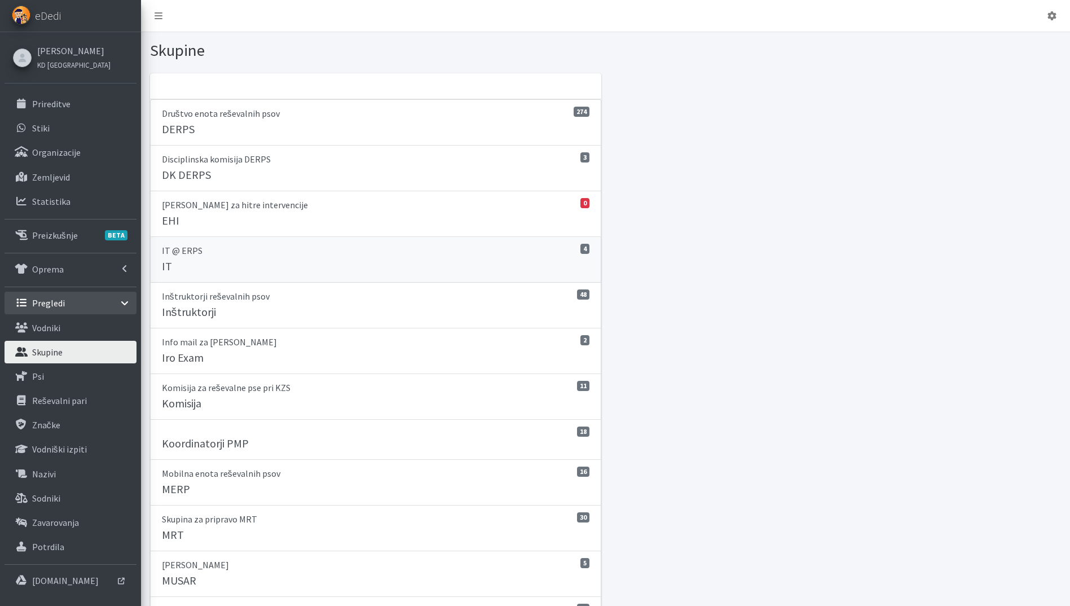
click at [314, 259] on div "IT" at bounding box center [376, 267] width 428 height 16
click at [270, 356] on div "Iro Exam" at bounding box center [376, 359] width 428 height 16
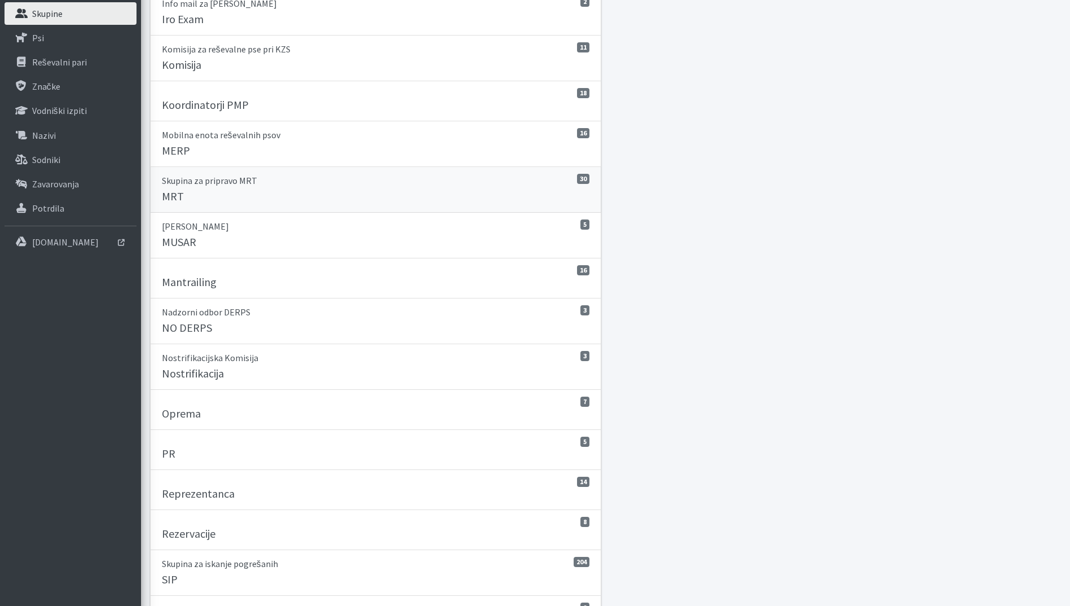
click at [333, 188] on link "30 Skupina za pripravo MRT MRT" at bounding box center [376, 190] width 452 height 46
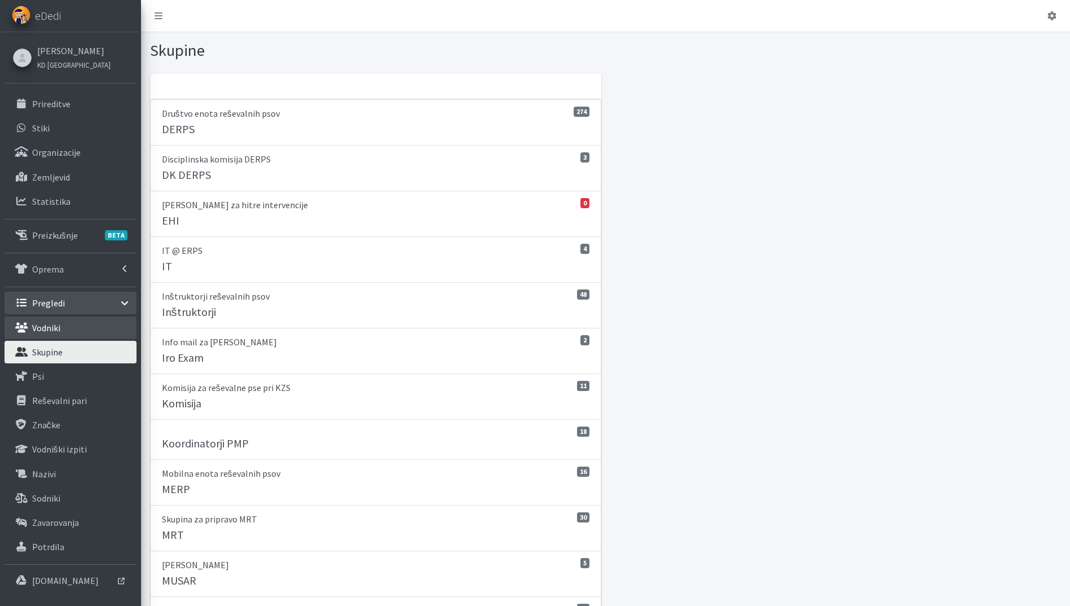
click at [49, 333] on link "Vodniki" at bounding box center [71, 327] width 132 height 23
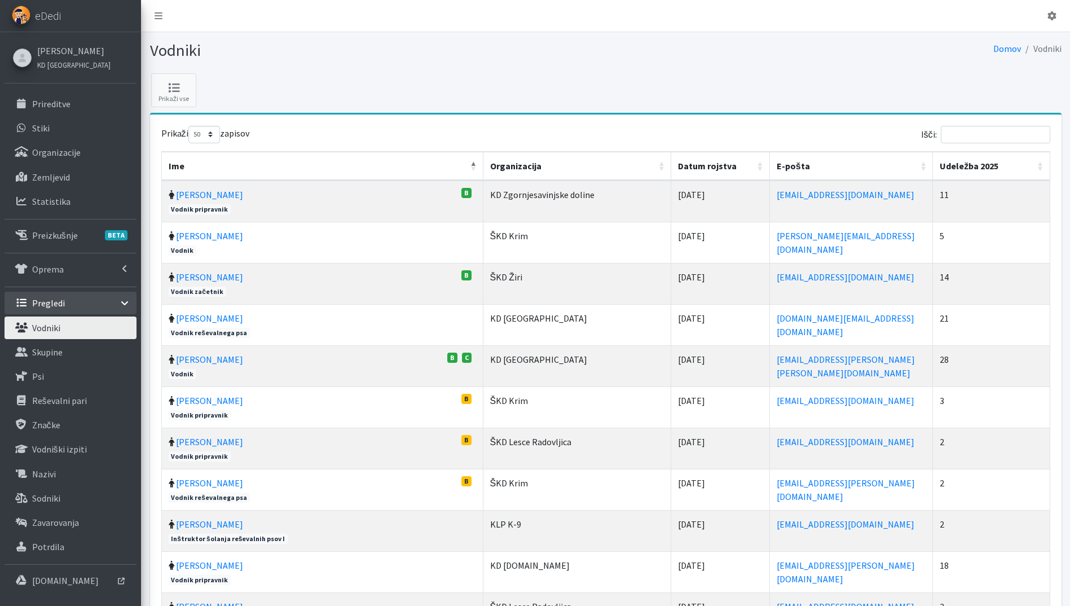
select select "50"
click at [958, 135] on input "Išči:" at bounding box center [995, 134] width 109 height 17
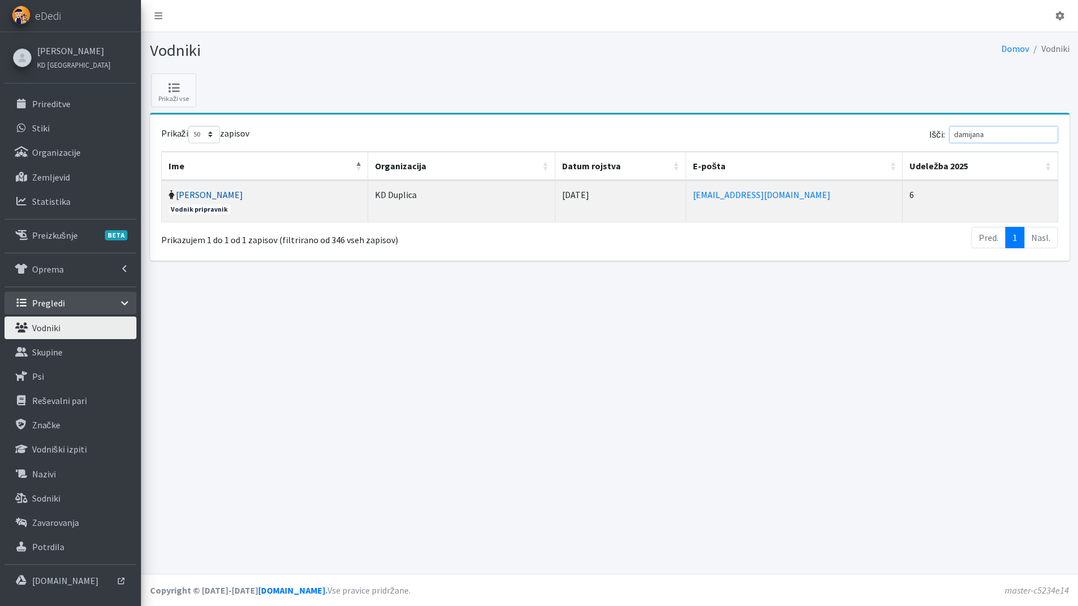
type input "damijana"
click at [225, 197] on link "[PERSON_NAME]" at bounding box center [209, 194] width 67 height 11
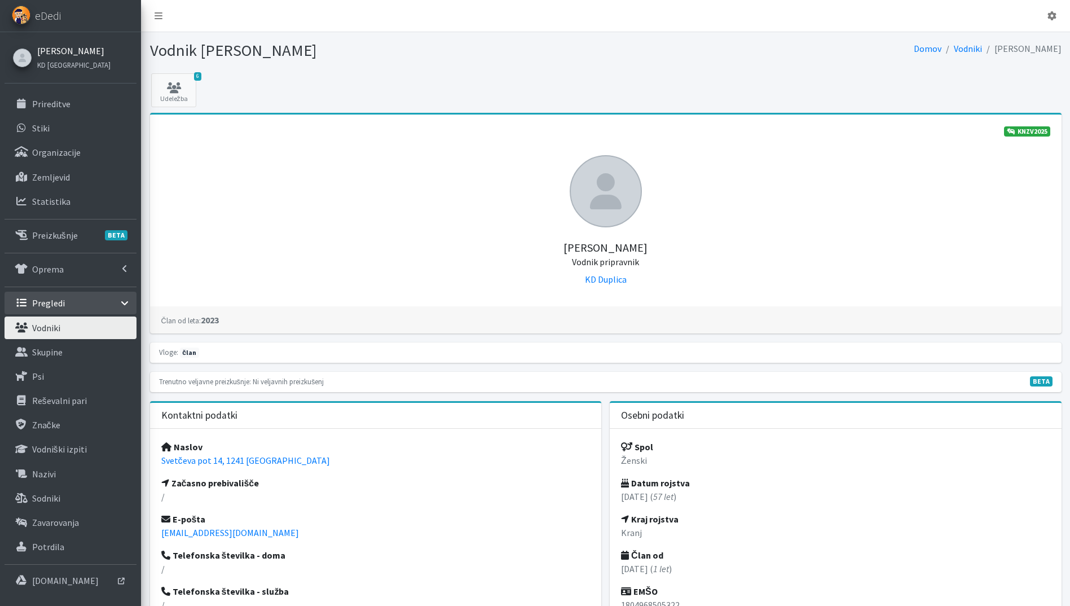
click at [61, 54] on link "[PERSON_NAME]" at bounding box center [73, 51] width 73 height 14
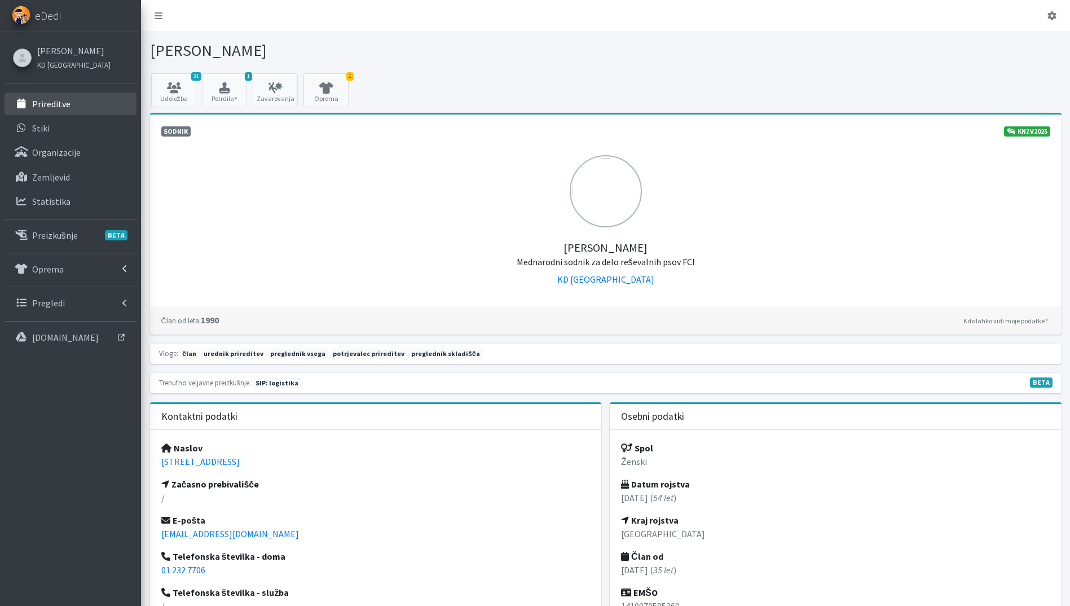
click at [55, 105] on p "Prireditve" at bounding box center [51, 103] width 38 height 11
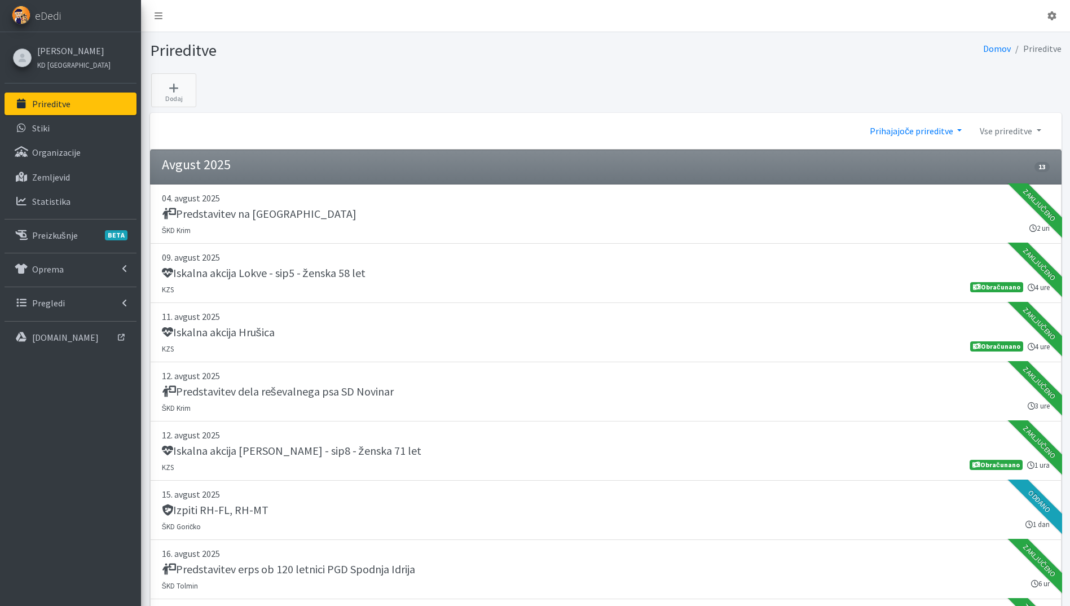
click at [903, 128] on link "Prihajajoče prireditve" at bounding box center [916, 131] width 110 height 23
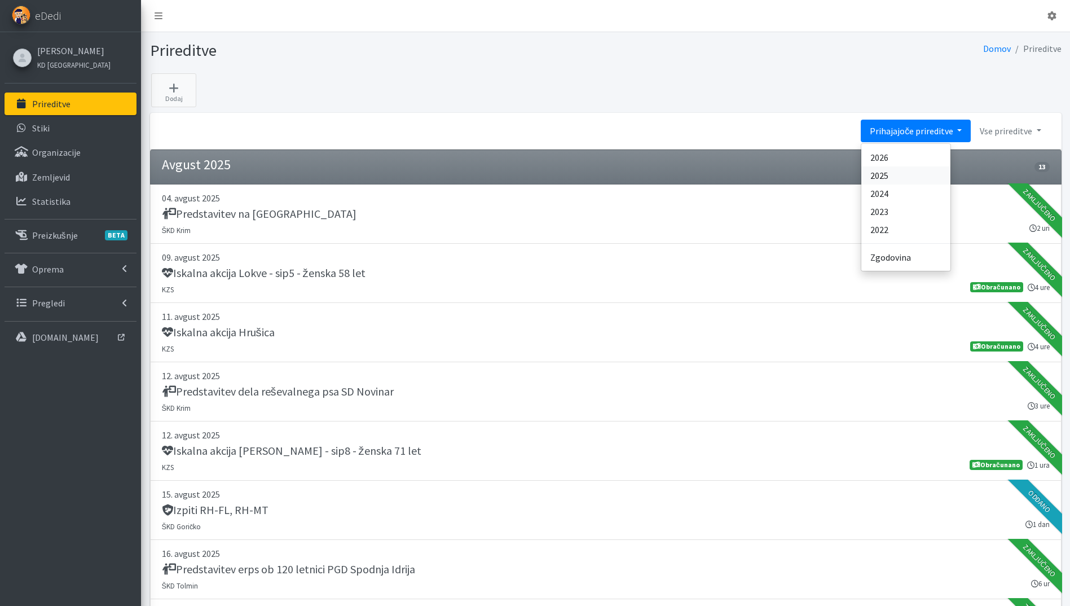
click at [910, 175] on link "2025" at bounding box center [905, 175] width 89 height 18
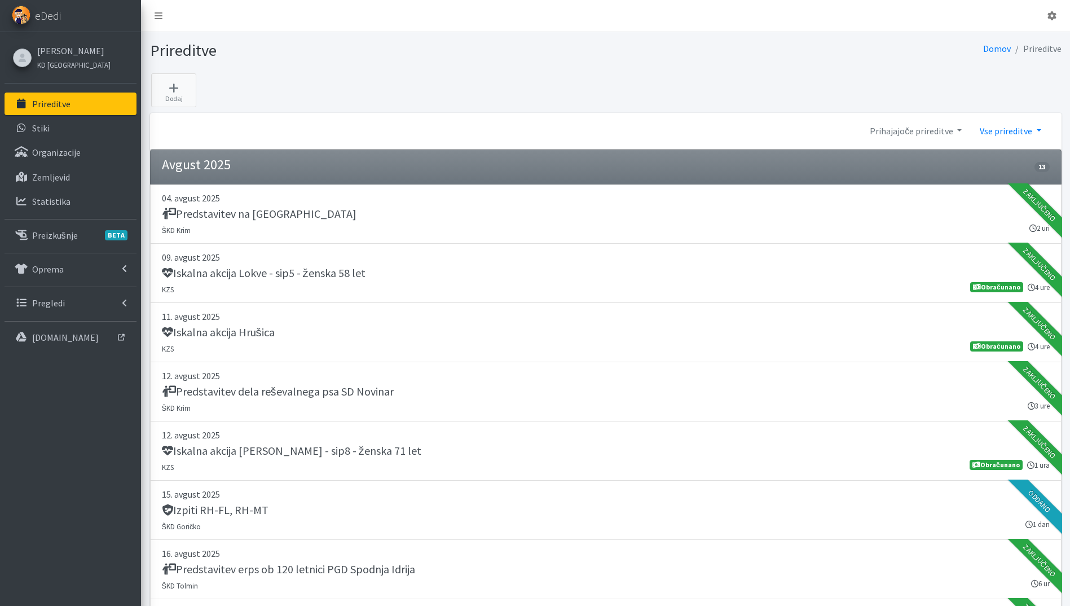
click at [1015, 127] on link "Vse prireditve" at bounding box center [1010, 131] width 79 height 23
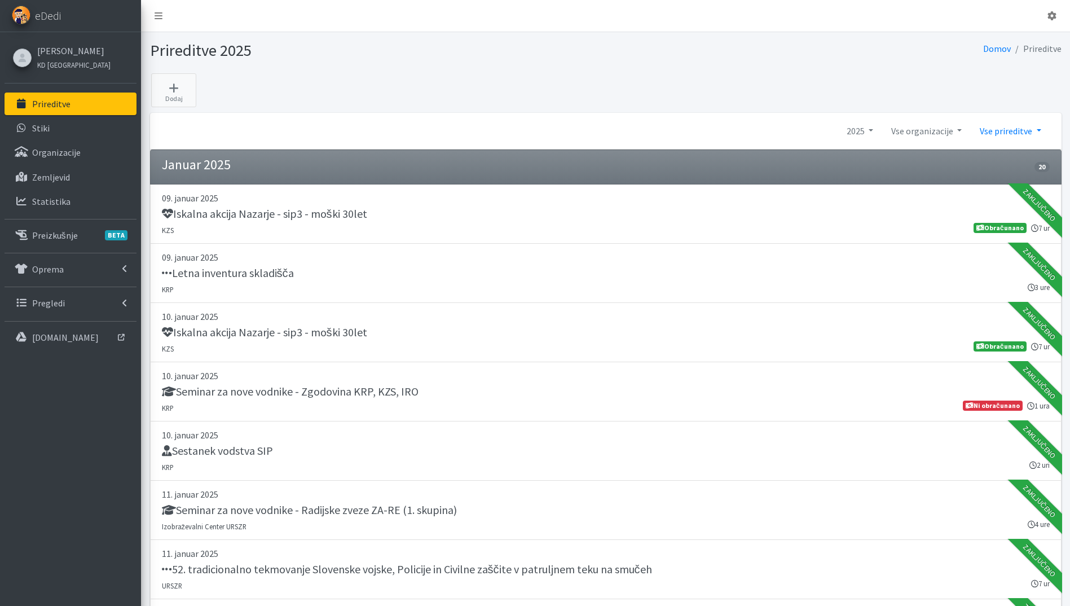
click at [1027, 130] on link "Vse prireditve" at bounding box center [1010, 131] width 79 height 23
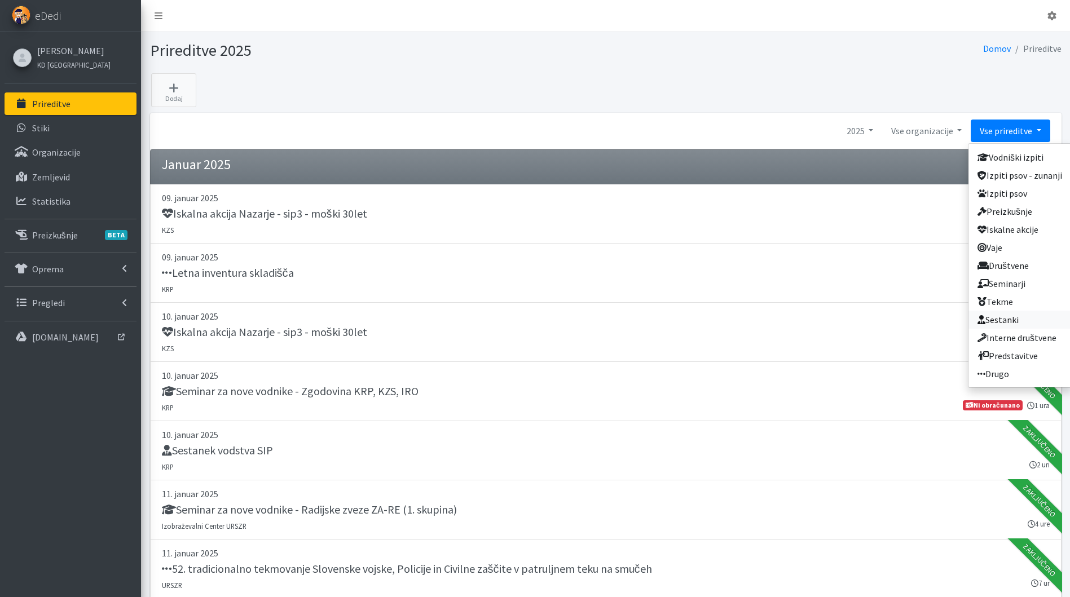
click at [1033, 323] on link "Sestanki" at bounding box center [1019, 320] width 103 height 18
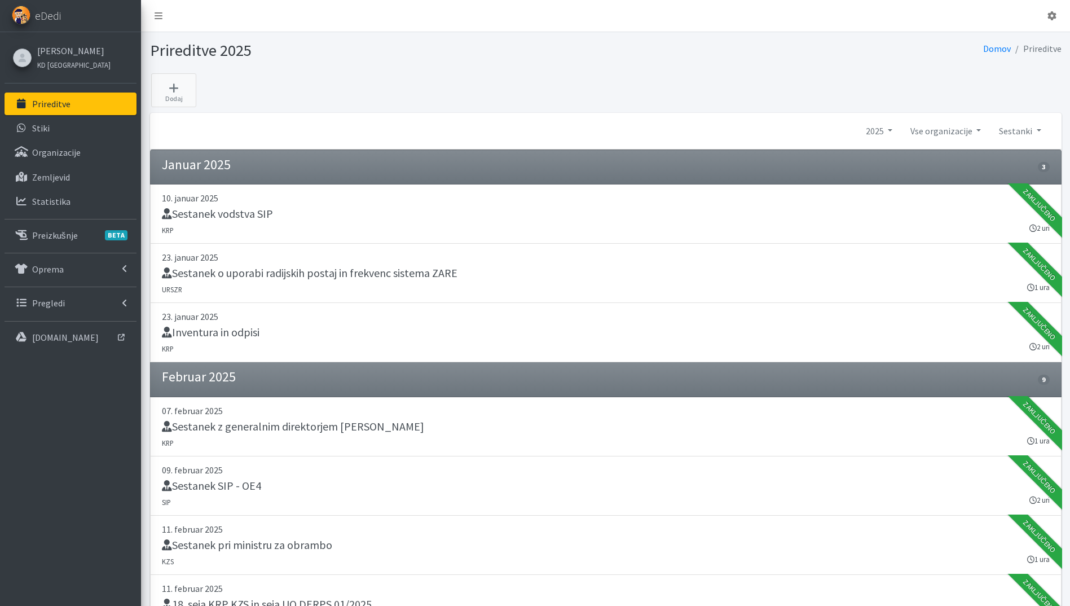
scroll to position [338, 0]
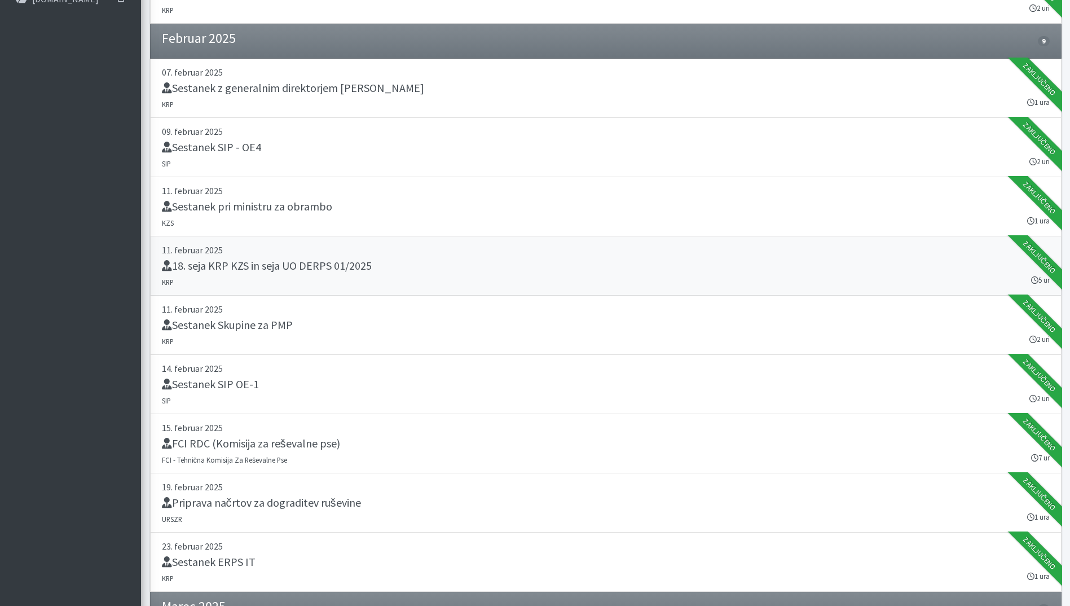
click at [383, 253] on p "11. februar 2025" at bounding box center [606, 250] width 888 height 14
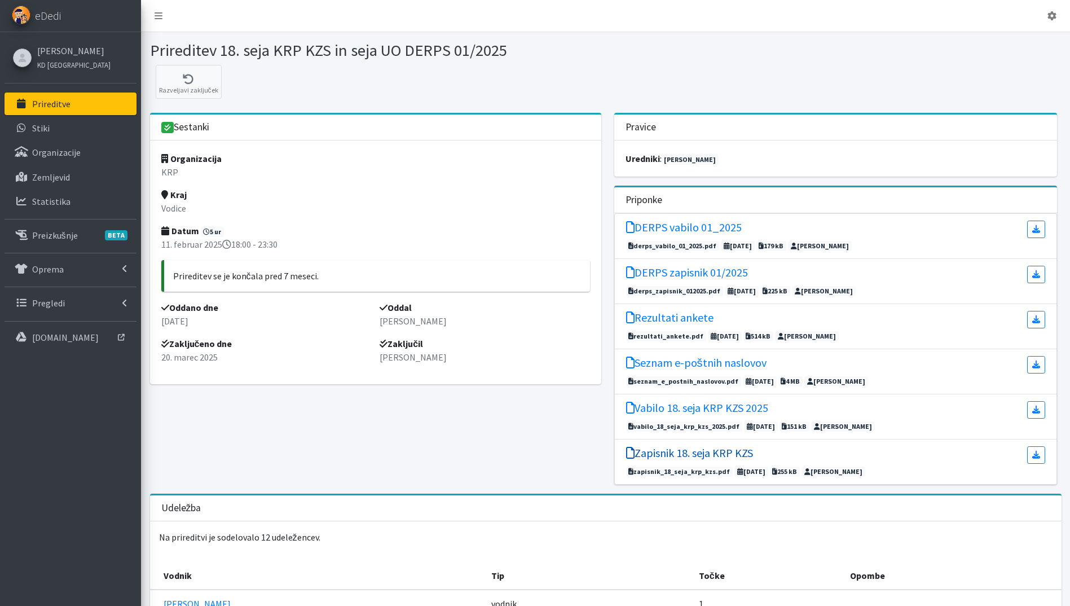
click at [700, 457] on h5 "Zapisnik 18. seja KRP KZS" at bounding box center [689, 453] width 127 height 14
